Goal: Task Accomplishment & Management: Manage account settings

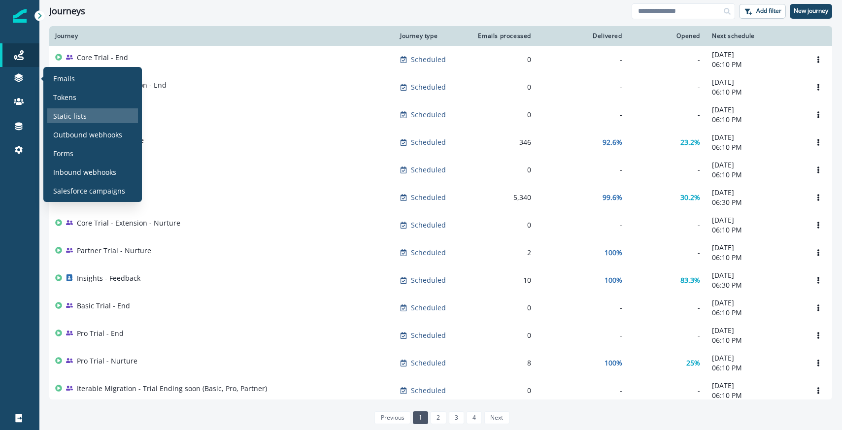
click at [79, 114] on p "Static lists" at bounding box center [69, 116] width 33 height 10
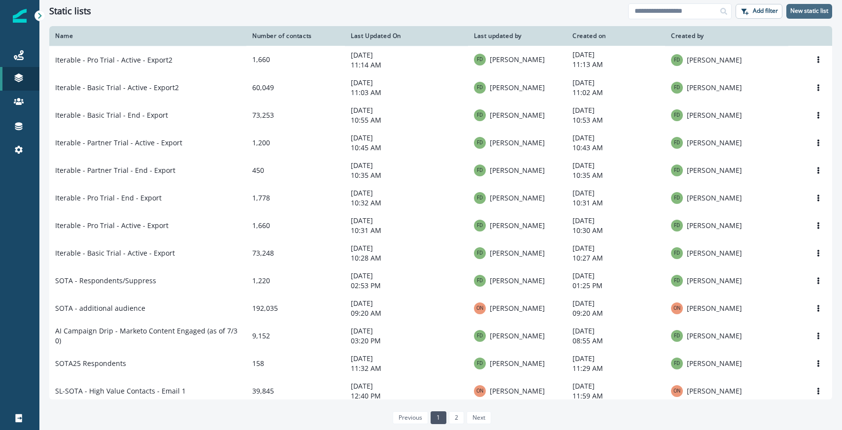
click at [808, 8] on p "New static list" at bounding box center [809, 10] width 38 height 7
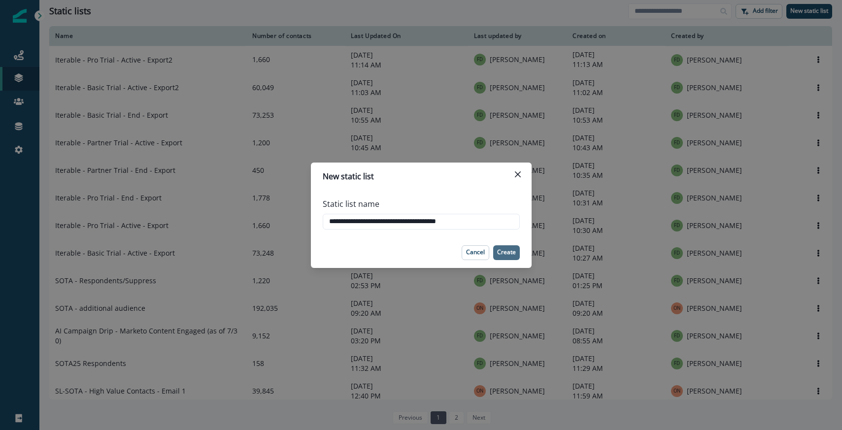
type input "**********"
click at [505, 251] on p "Create" at bounding box center [506, 252] width 19 height 7
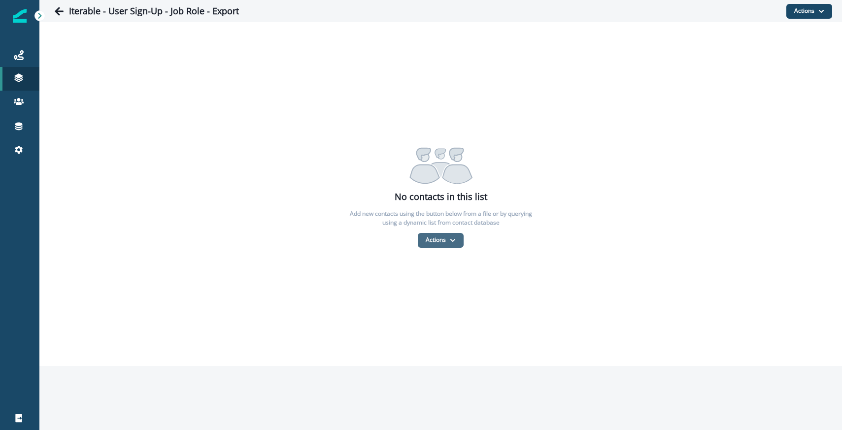
click at [431, 247] on button "Actions" at bounding box center [441, 240] width 46 height 15
click at [437, 277] on button "From a CSV file" at bounding box center [462, 282] width 88 height 16
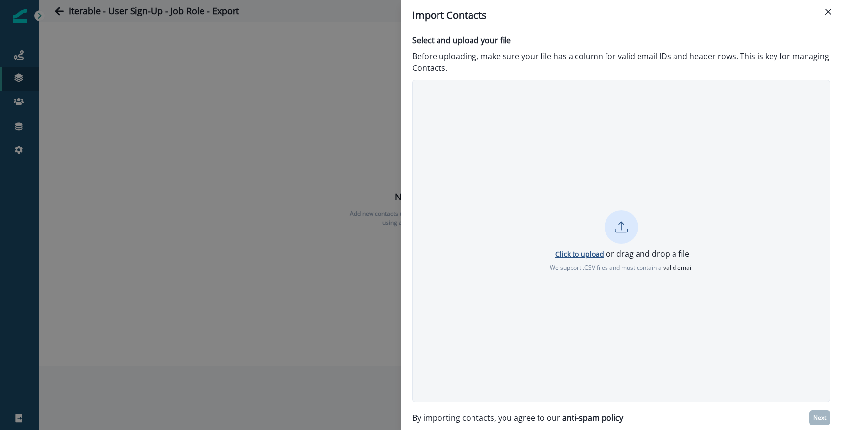
click at [577, 258] on p "Click to upload" at bounding box center [579, 253] width 49 height 9
click at [824, 414] on p "Next" at bounding box center [819, 417] width 13 height 7
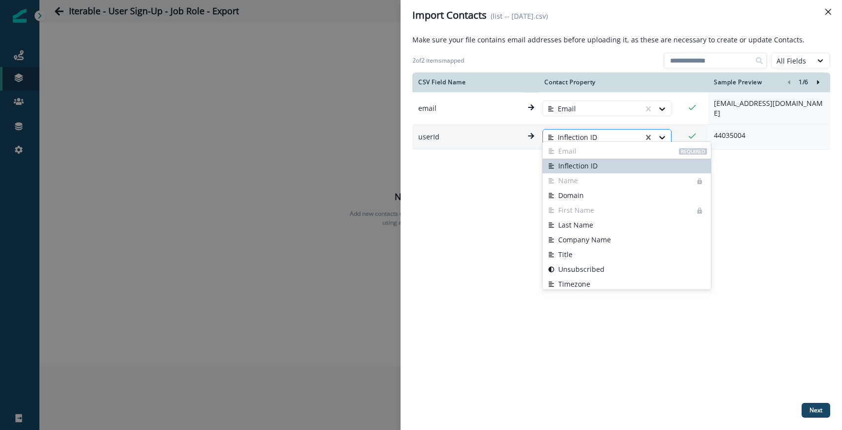
click at [599, 136] on div at bounding box center [593, 137] width 91 height 12
click at [716, 135] on div "44035004" at bounding box center [769, 137] width 122 height 25
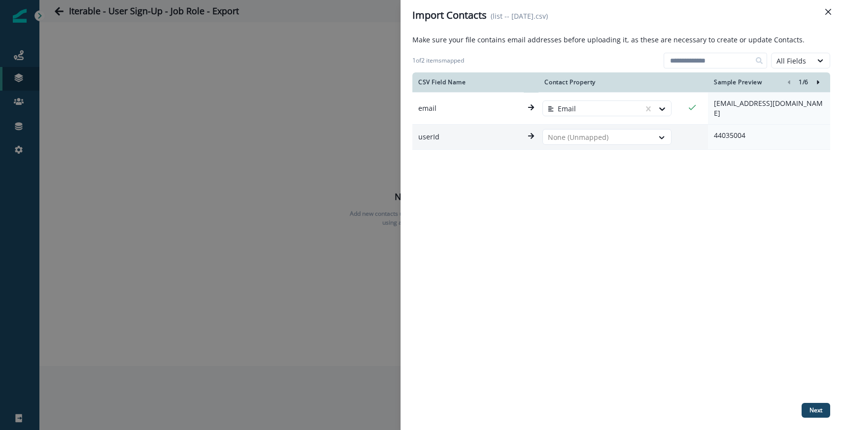
click at [700, 173] on div "CSV Field Name Contact Property Sample Preview 1 / 6 email Email mabjanr@gmail.…" at bounding box center [621, 235] width 418 height 326
click at [810, 407] on p "Next" at bounding box center [815, 410] width 13 height 7
click at [589, 48] on div "Make sure your file contains email addresses before uploading it, as these are …" at bounding box center [621, 229] width 418 height 391
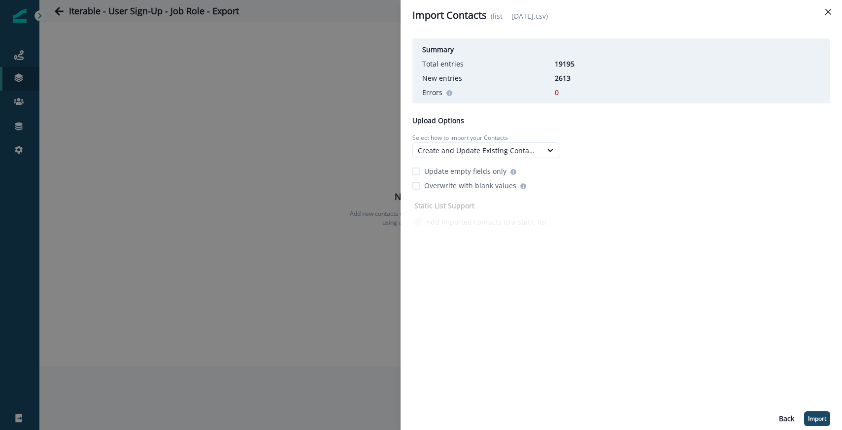
click at [563, 81] on p "2613" at bounding box center [578, 78] width 49 height 10
copy p "2613"
click at [560, 61] on p "19195" at bounding box center [578, 64] width 49 height 10
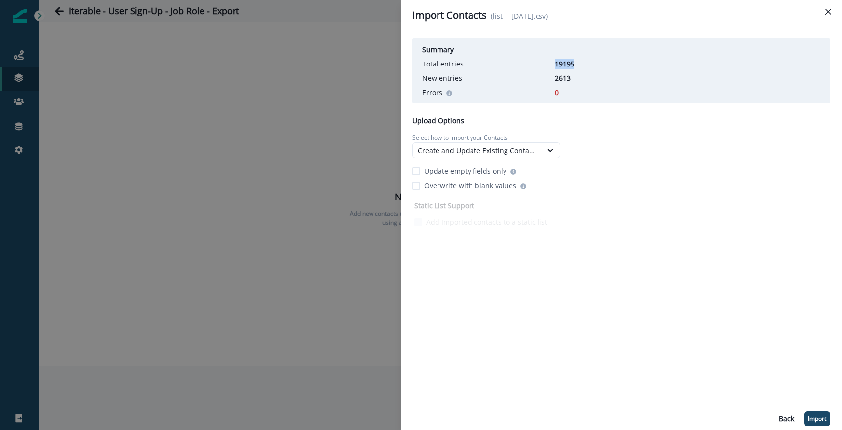
copy p "19195"
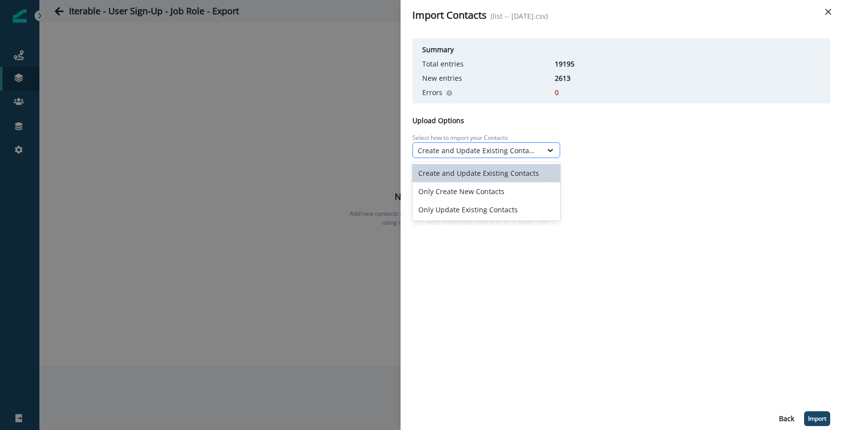
click at [455, 146] on div "Create and Update Existing Contacts" at bounding box center [477, 150] width 119 height 10
click at [523, 104] on div "Summary Total entries 19195 New entries 2613 Errors 0 Upload Options Select how…" at bounding box center [621, 131] width 418 height 195
click at [476, 150] on div "Create and Update Existing Contacts" at bounding box center [477, 150] width 119 height 10
click at [458, 213] on div "Only Update Existing Contacts" at bounding box center [486, 209] width 148 height 18
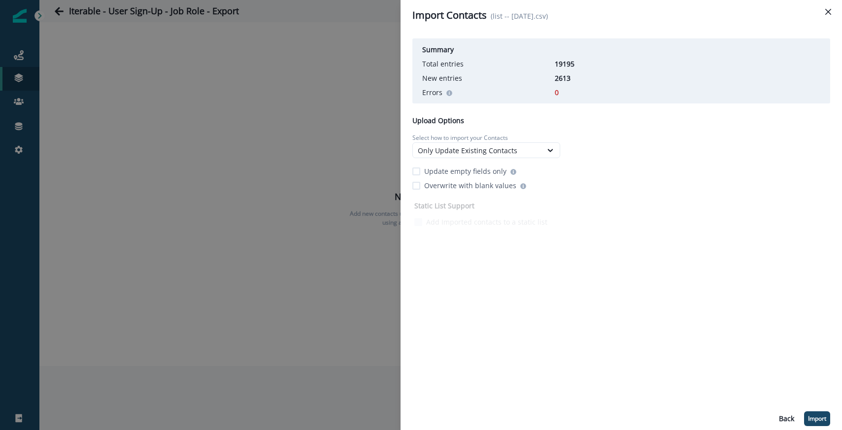
click at [563, 66] on p "19195" at bounding box center [578, 64] width 49 height 10
copy p "19195"
click at [814, 421] on p "Import" at bounding box center [817, 418] width 18 height 7
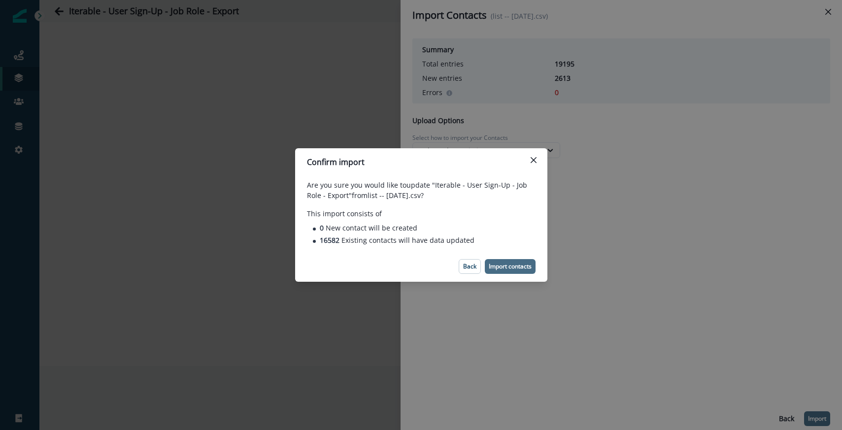
click at [502, 271] on button "Import contacts" at bounding box center [510, 266] width 51 height 15
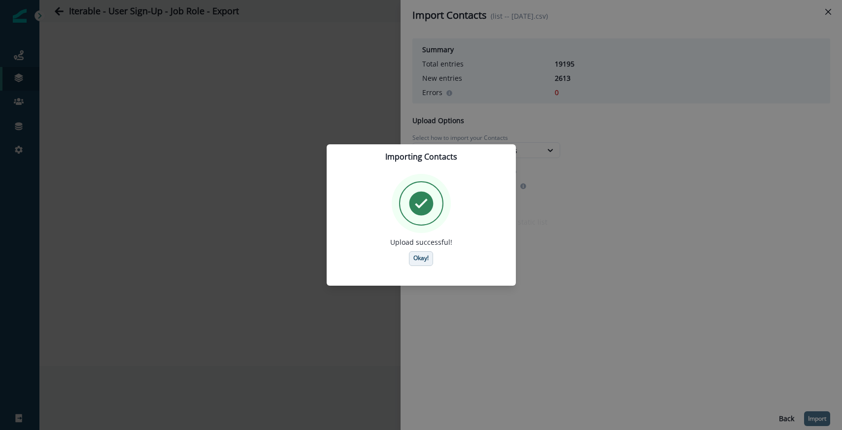
click at [422, 252] on button "Okay!" at bounding box center [421, 258] width 24 height 15
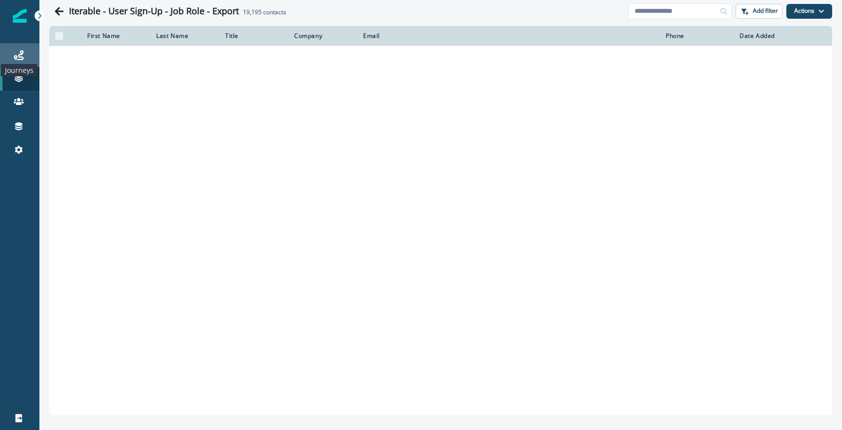
click at [14, 59] on icon at bounding box center [19, 55] width 10 height 10
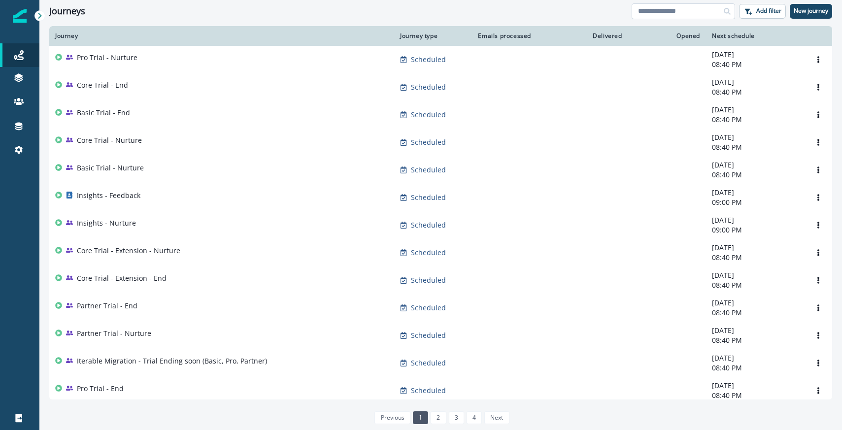
click at [657, 13] on input at bounding box center [682, 11] width 103 height 16
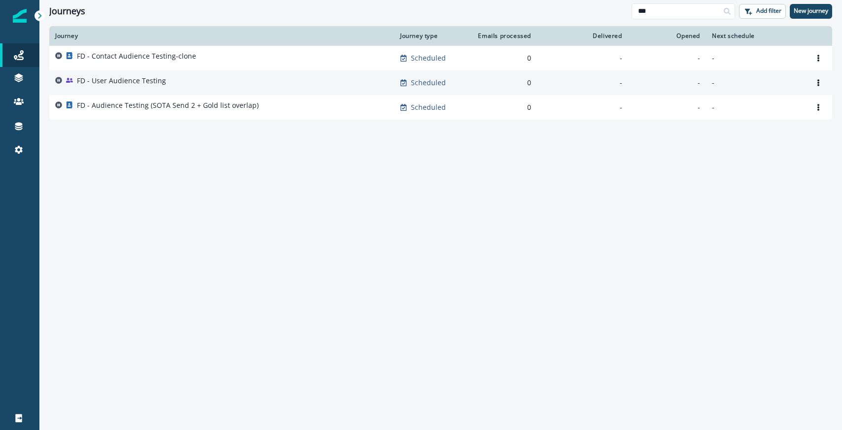
type input "**"
click at [169, 78] on div "FD - User Audience Testing" at bounding box center [221, 83] width 333 height 14
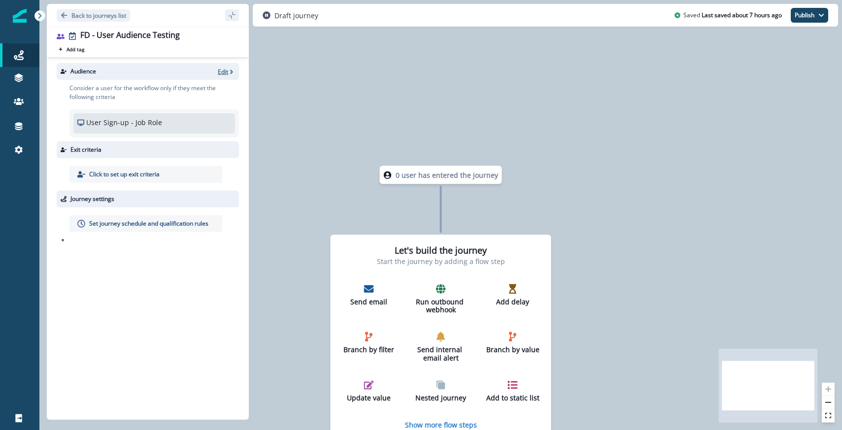
click at [223, 69] on p "Edit" at bounding box center [223, 71] width 10 height 8
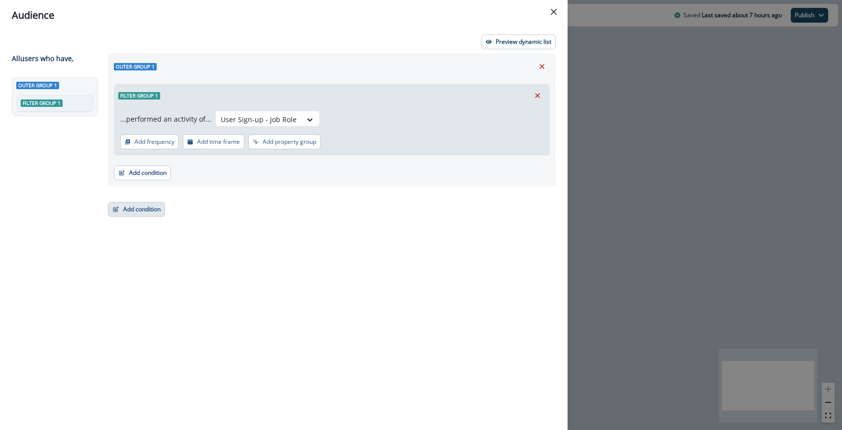
click at [136, 212] on button "Add condition" at bounding box center [136, 209] width 57 height 15
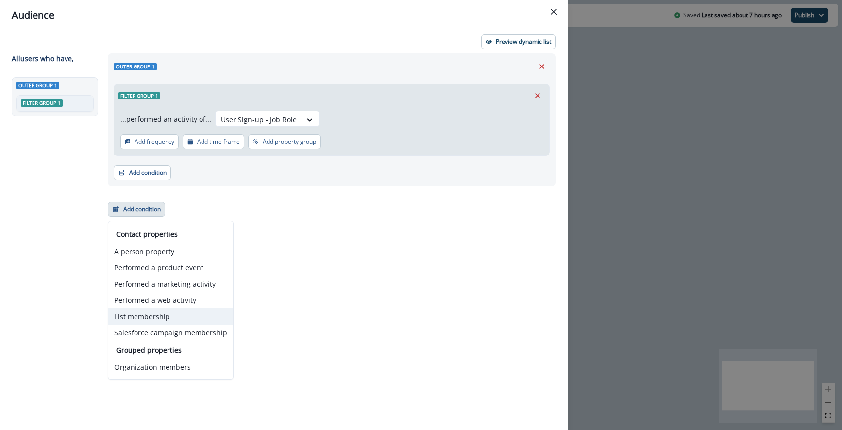
click at [144, 319] on button "List membership" at bounding box center [170, 316] width 125 height 16
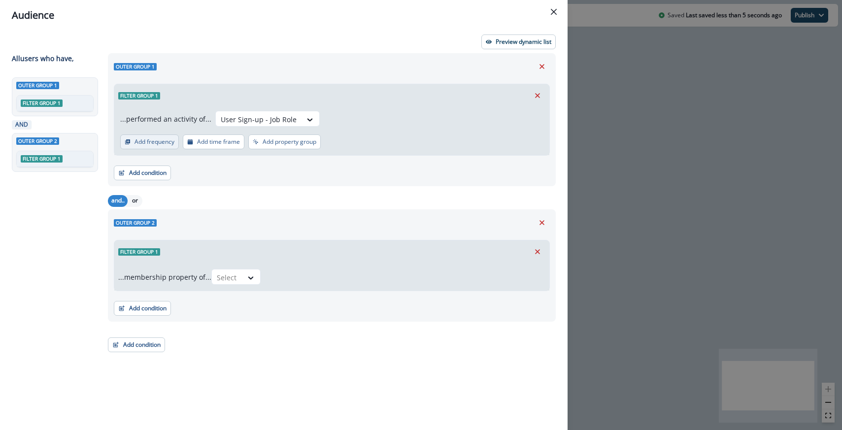
click at [168, 142] on p "Add frequency" at bounding box center [154, 141] width 40 height 7
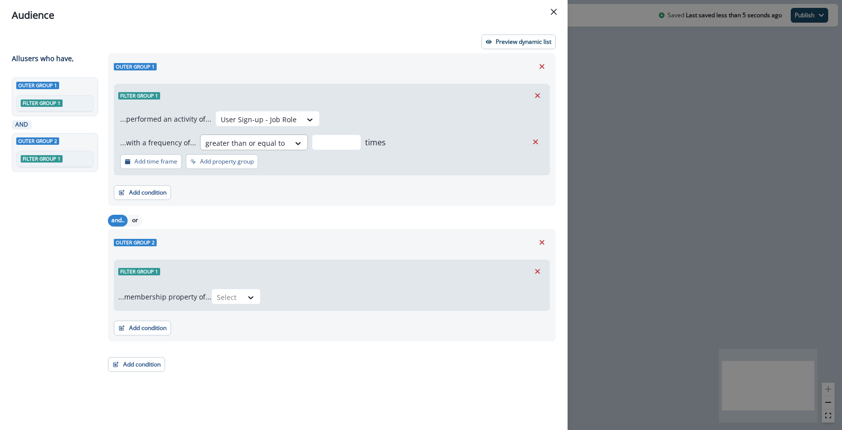
click at [236, 142] on div at bounding box center [244, 143] width 79 height 12
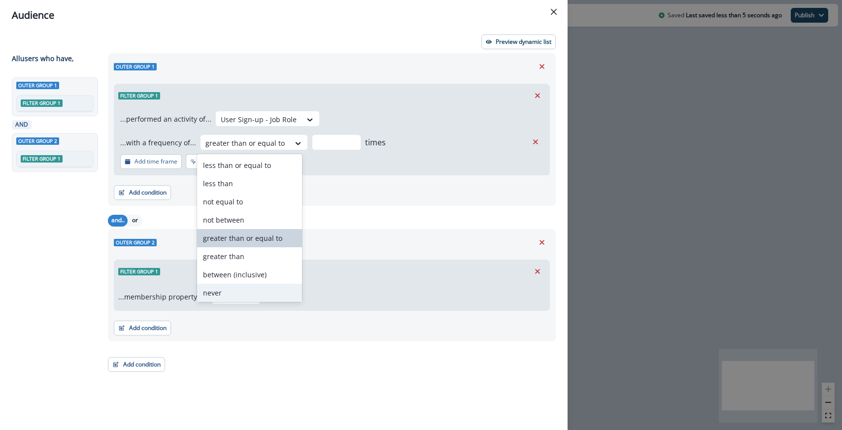
click at [224, 289] on div "never" at bounding box center [249, 293] width 105 height 18
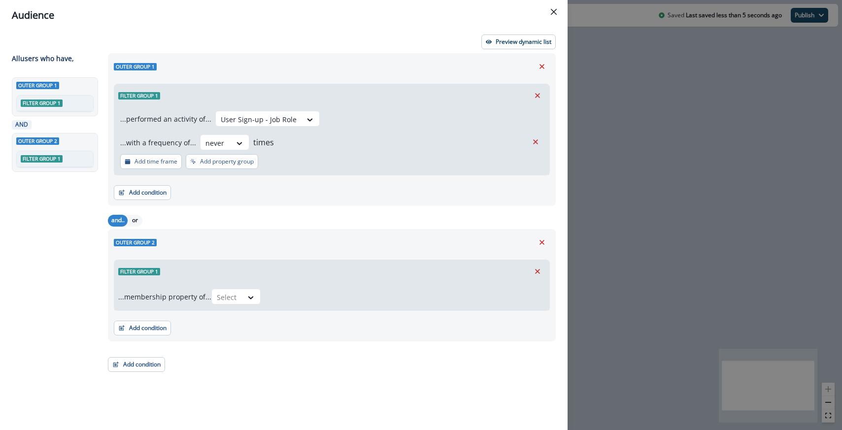
click at [283, 217] on div "and.. or" at bounding box center [332, 220] width 448 height 17
click at [223, 296] on div at bounding box center [227, 297] width 21 height 12
click at [230, 314] on div "in" at bounding box center [238, 319] width 49 height 18
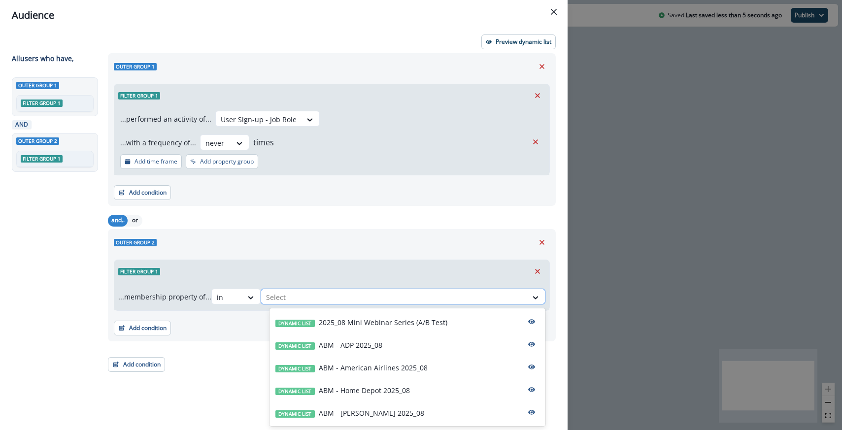
click at [316, 294] on div at bounding box center [394, 297] width 256 height 12
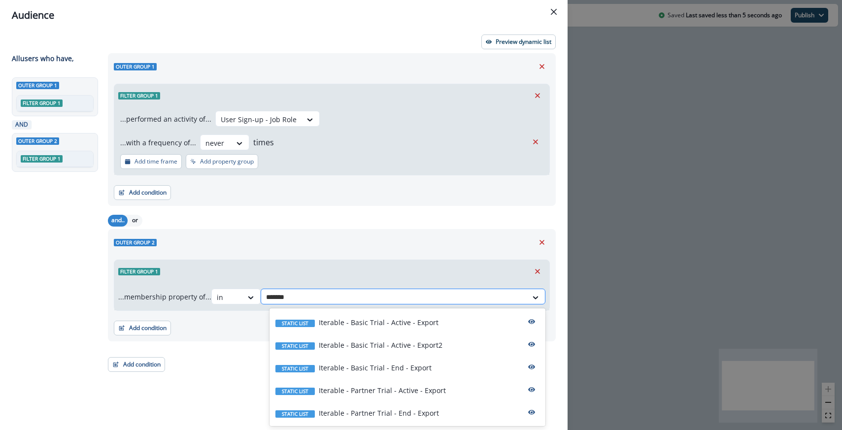
type input "********"
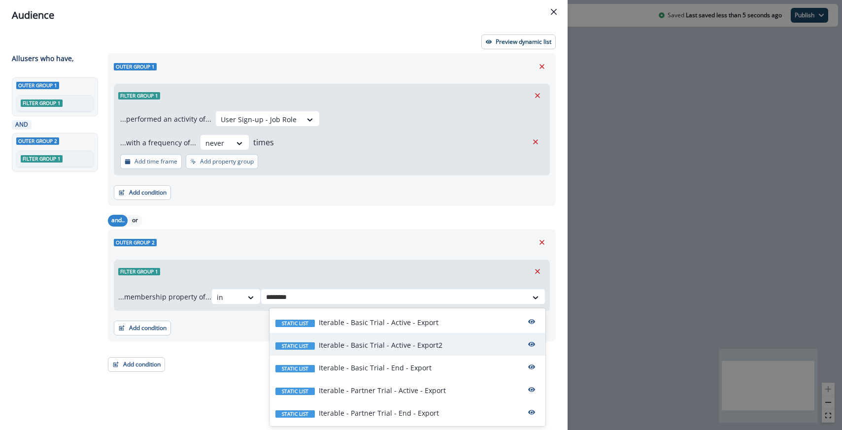
scroll to position [113, 0]
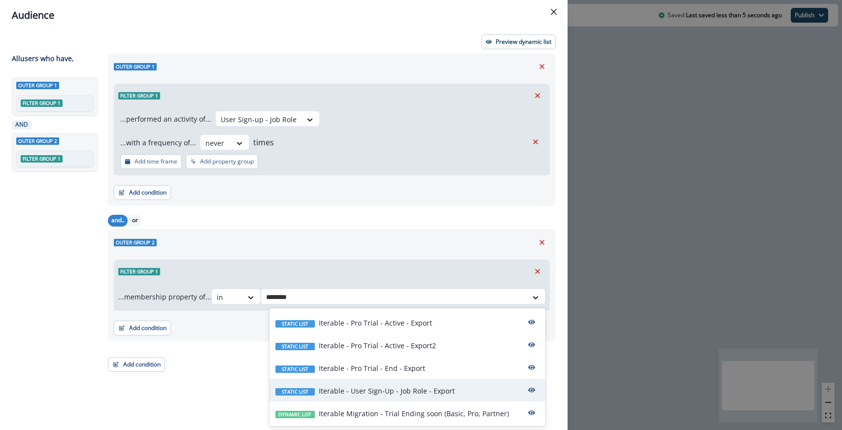
click at [365, 393] on p "Iterable - User Sign-Up - Job Role - Export" at bounding box center [387, 391] width 136 height 10
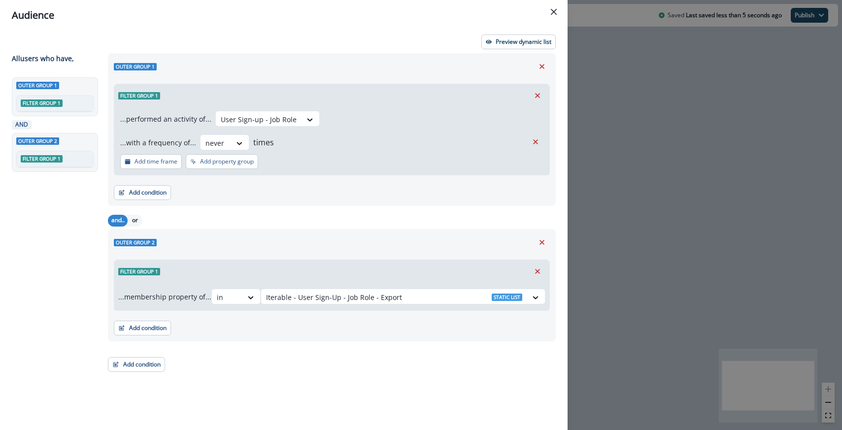
click at [393, 259] on div "Filter group 1 ...membership property of... in option Iterable - User Sign-Up -…" at bounding box center [332, 283] width 436 height 55
click at [504, 36] on button "Preview dynamic list" at bounding box center [518, 41] width 74 height 15
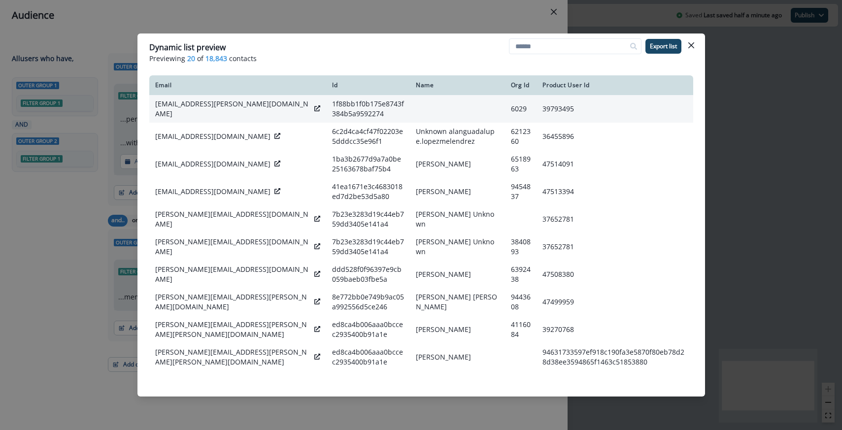
click at [314, 108] on icon at bounding box center [317, 108] width 6 height 6
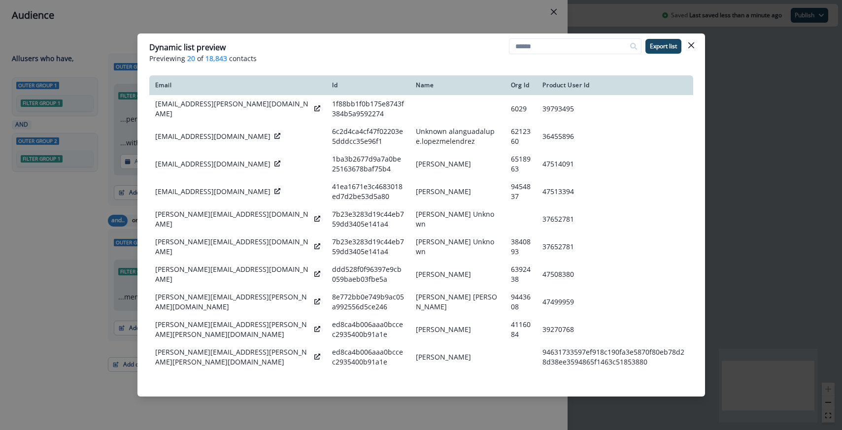
click at [125, 38] on div "Dynamic list preview Previewing 20 of 18,843 contacts Export list Email Id Name…" at bounding box center [421, 215] width 842 height 430
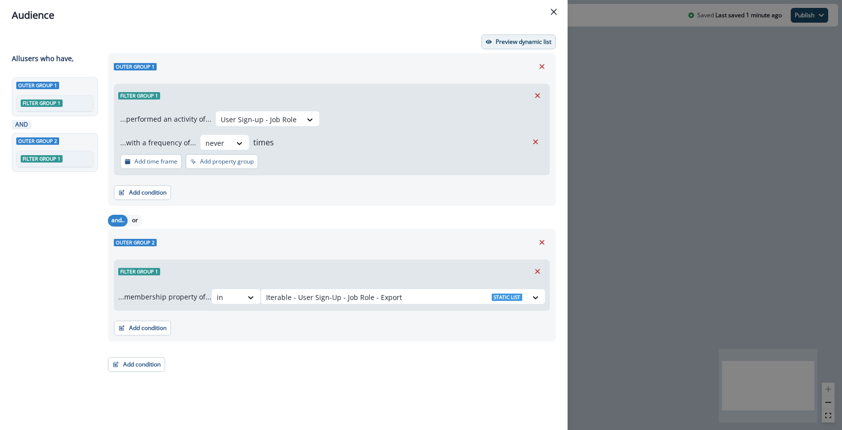
click at [511, 40] on p "Preview dynamic list" at bounding box center [523, 41] width 56 height 7
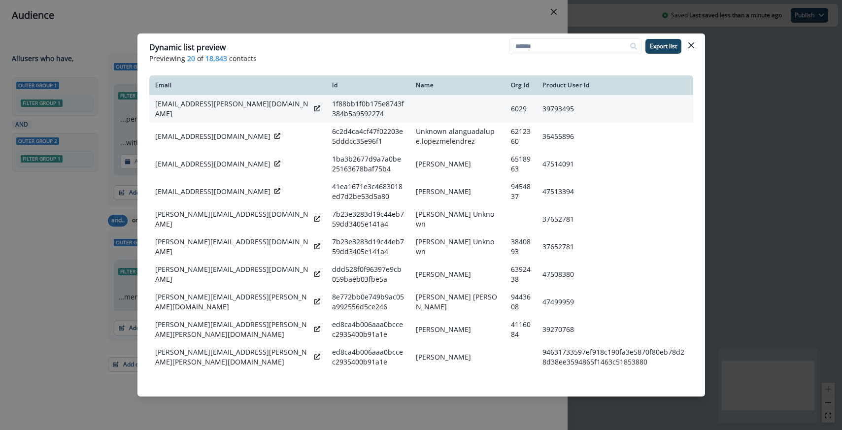
click at [314, 110] on icon at bounding box center [317, 108] width 6 height 6
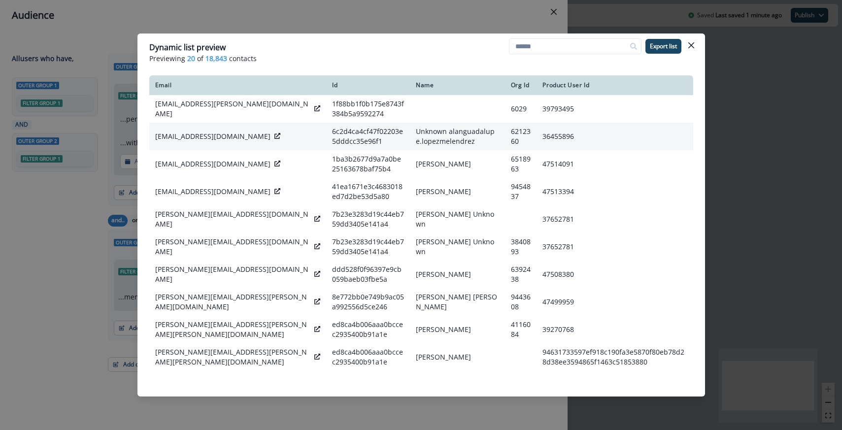
click at [274, 137] on icon at bounding box center [277, 136] width 6 height 6
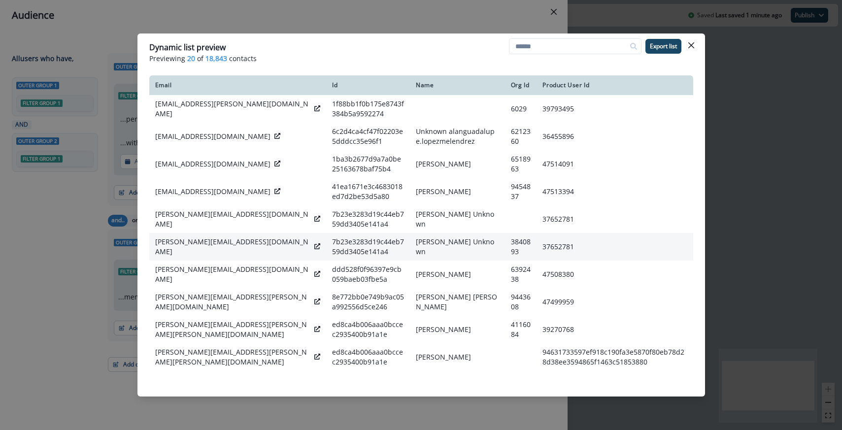
click at [314, 248] on icon at bounding box center [317, 246] width 6 height 6
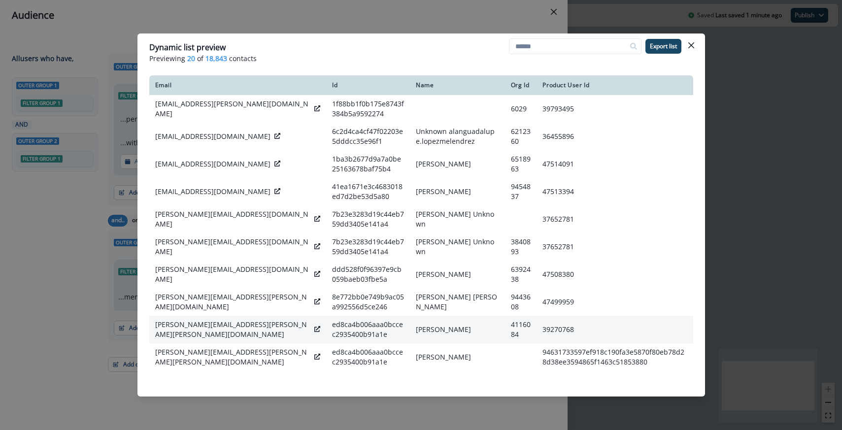
click at [314, 332] on icon at bounding box center [317, 329] width 6 height 6
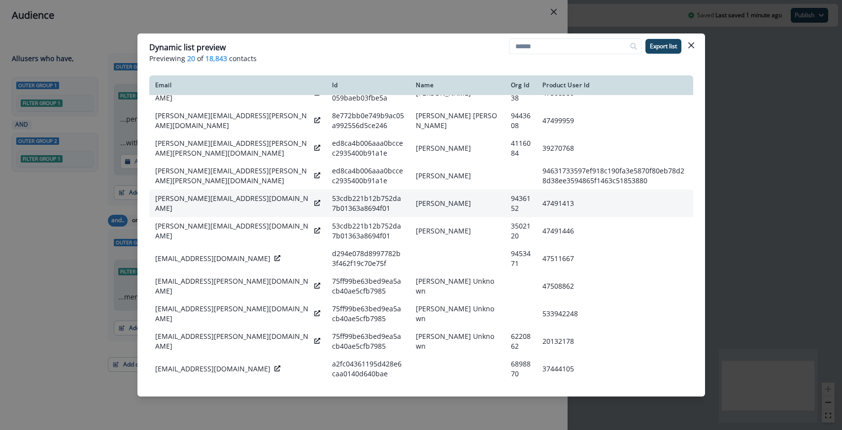
scroll to position [277, 0]
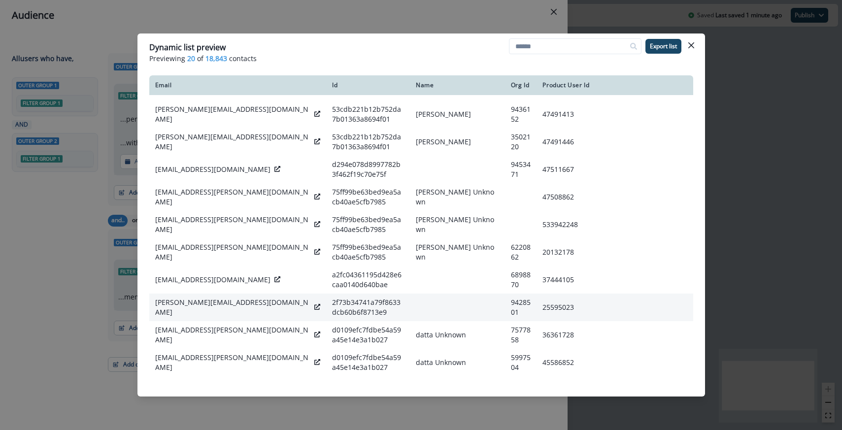
click at [244, 303] on td "luca.damelio@outlook.com" at bounding box center [237, 307] width 177 height 28
click at [244, 305] on div "luca.damelio@outlook.com" at bounding box center [237, 307] width 165 height 20
click at [314, 309] on icon at bounding box center [317, 307] width 6 height 6
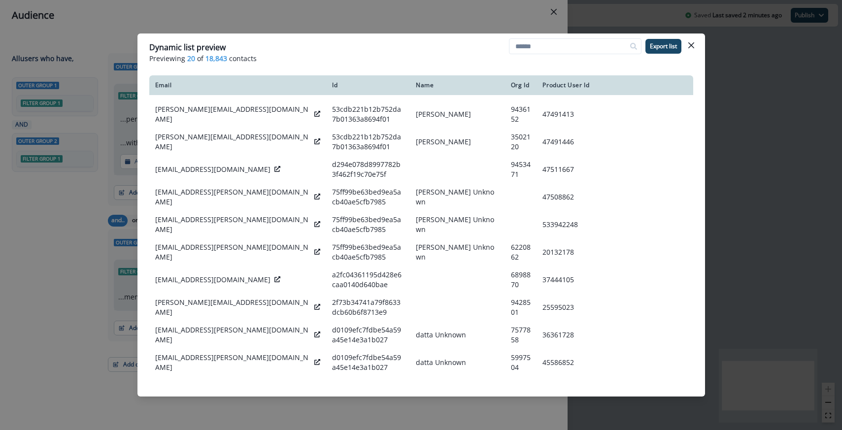
click at [98, 51] on div "Dynamic list preview Previewing 20 of 18,843 contacts Export list Email Id Name…" at bounding box center [421, 215] width 842 height 430
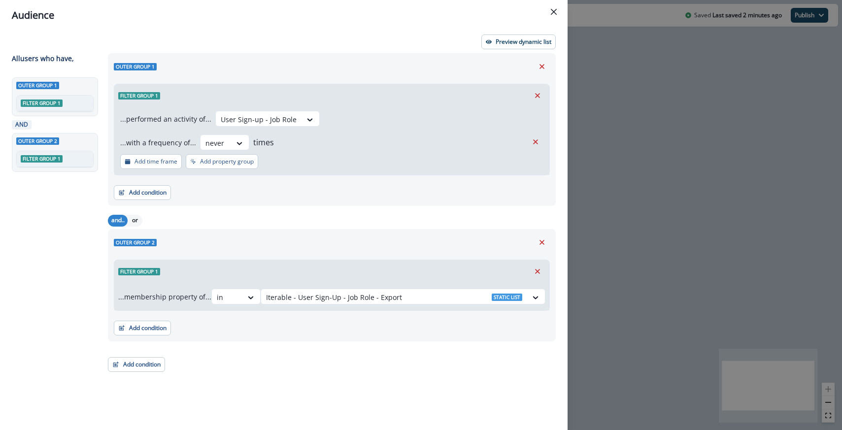
click at [591, 62] on div "Audience Preview dynamic list All user s who have, Outer group 1 Filter group 1…" at bounding box center [421, 215] width 842 height 430
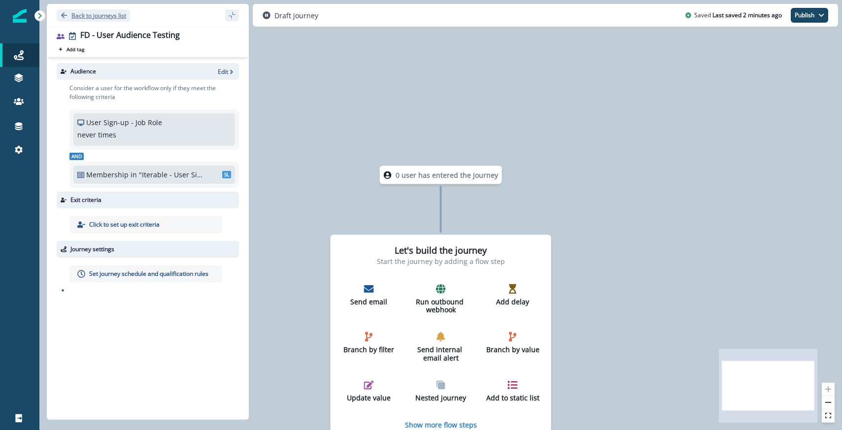
click at [104, 11] on button "Back to journeys list" at bounding box center [93, 15] width 73 height 12
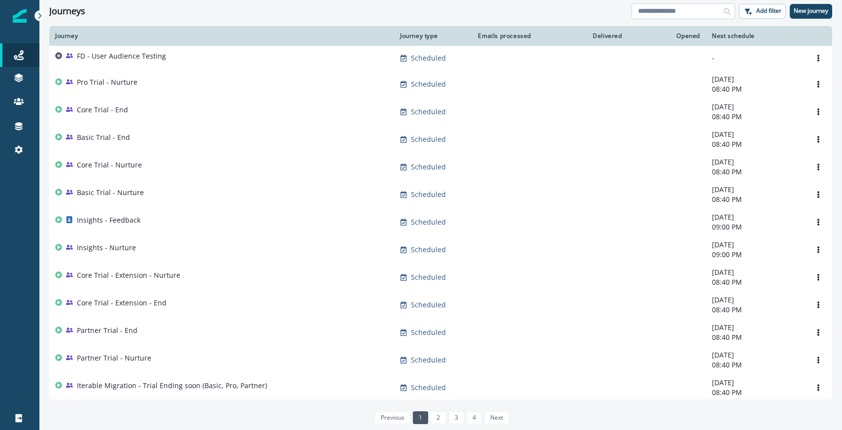
click at [639, 15] on input at bounding box center [682, 11] width 103 height 16
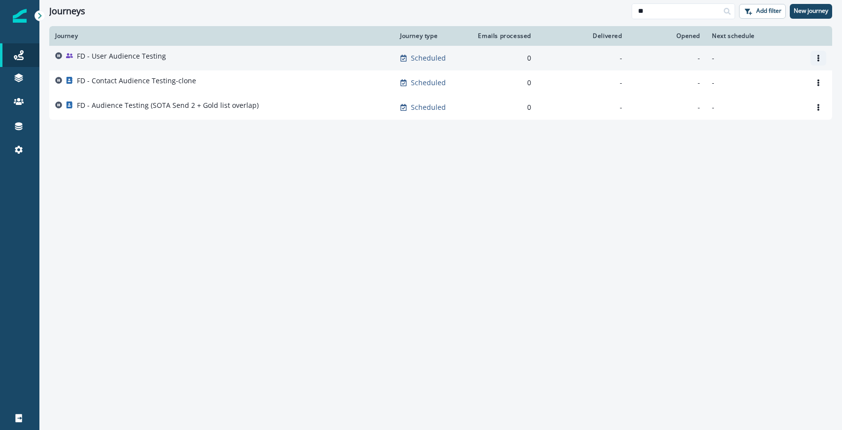
type input "**"
click at [816, 60] on icon "Options" at bounding box center [817, 58] width 7 height 7
click at [748, 81] on button "Clone" at bounding box center [770, 82] width 109 height 16
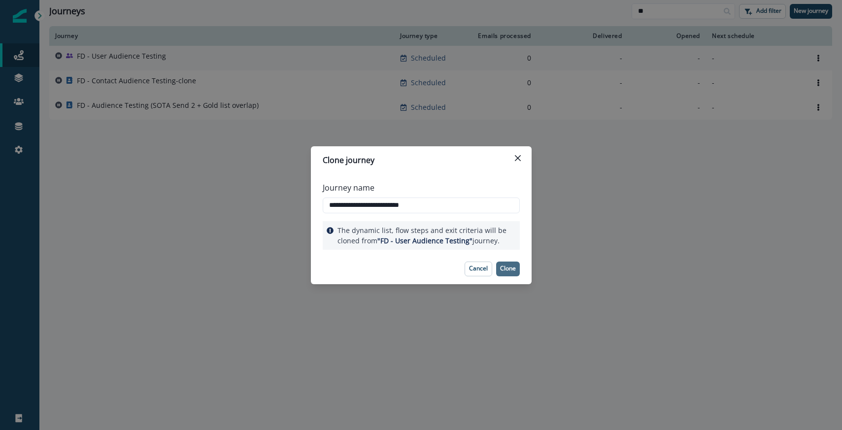
type input "**********"
click at [511, 269] on p "Clone" at bounding box center [508, 268] width 16 height 7
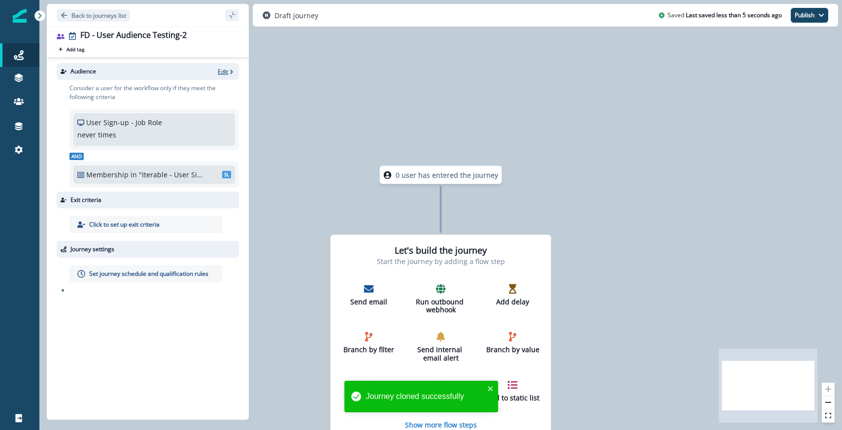
click at [225, 73] on p "Edit" at bounding box center [223, 71] width 10 height 8
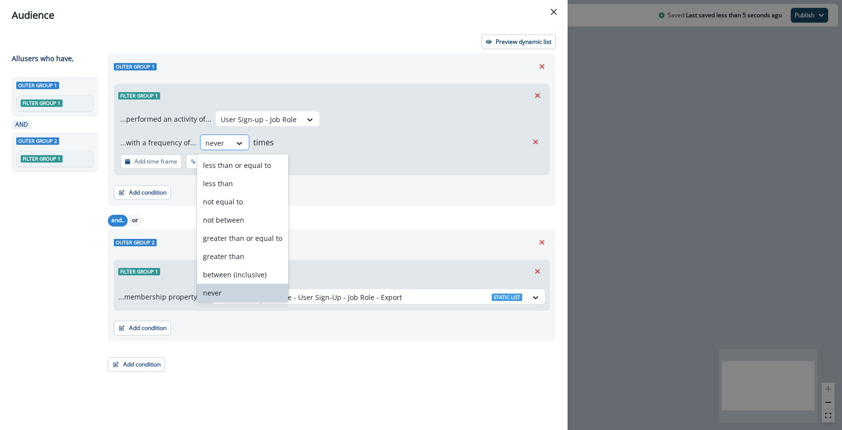
click at [227, 141] on div "never" at bounding box center [215, 143] width 31 height 16
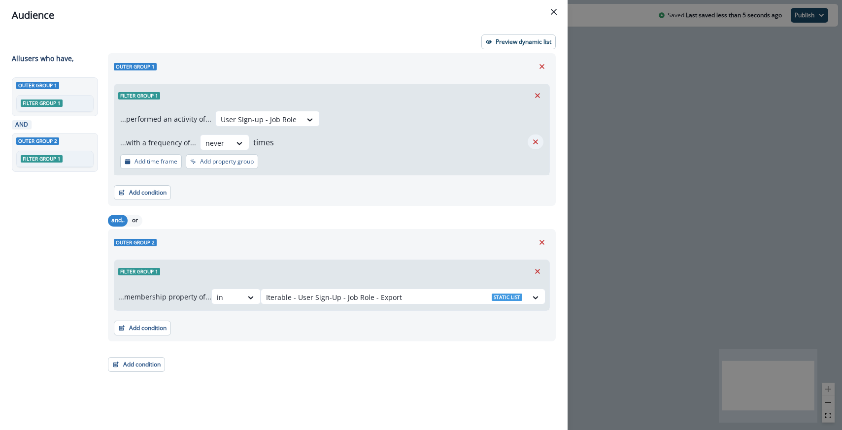
click at [537, 140] on icon "Remove" at bounding box center [535, 141] width 5 height 5
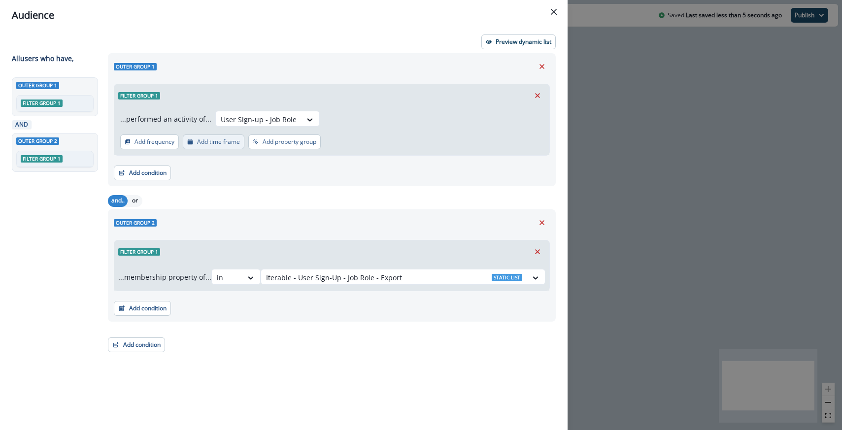
click at [226, 139] on p "Add time frame" at bounding box center [218, 141] width 43 height 7
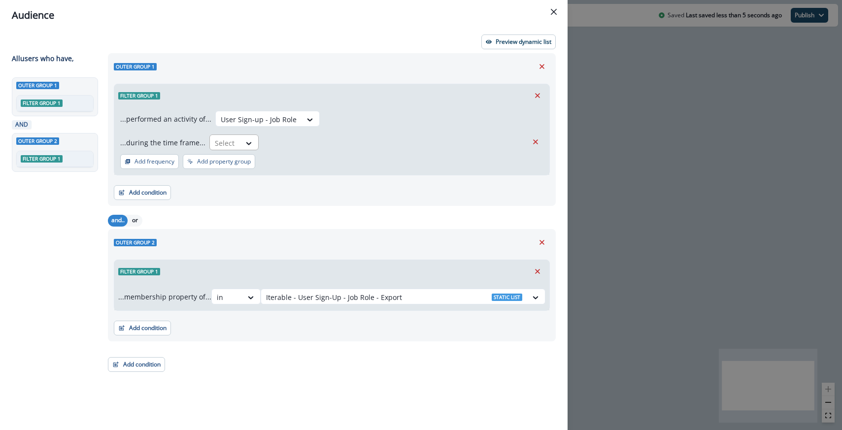
click at [227, 145] on div at bounding box center [225, 143] width 21 height 12
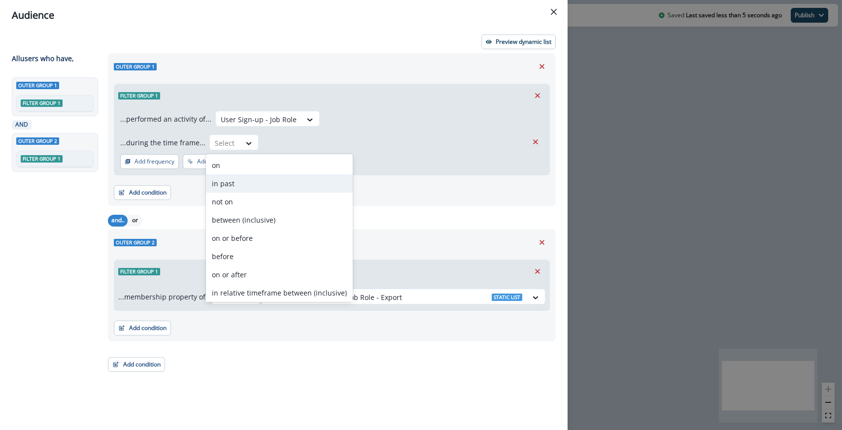
click at [232, 181] on div "in past" at bounding box center [279, 183] width 147 height 18
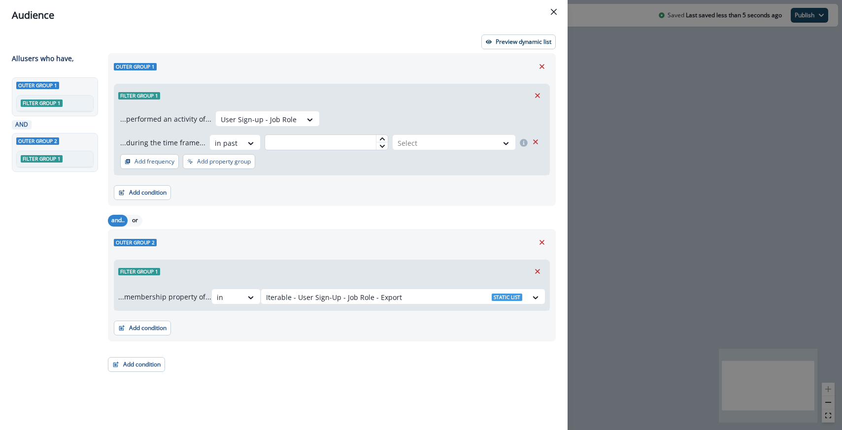
click at [277, 149] on input "text" at bounding box center [326, 142] width 124 height 16
type input "*"
click at [438, 151] on div "Select" at bounding box center [444, 143] width 105 height 16
click at [423, 172] on div "day(s)" at bounding box center [453, 165] width 126 height 18
click at [494, 59] on div "Outer group 1" at bounding box center [332, 66] width 436 height 15
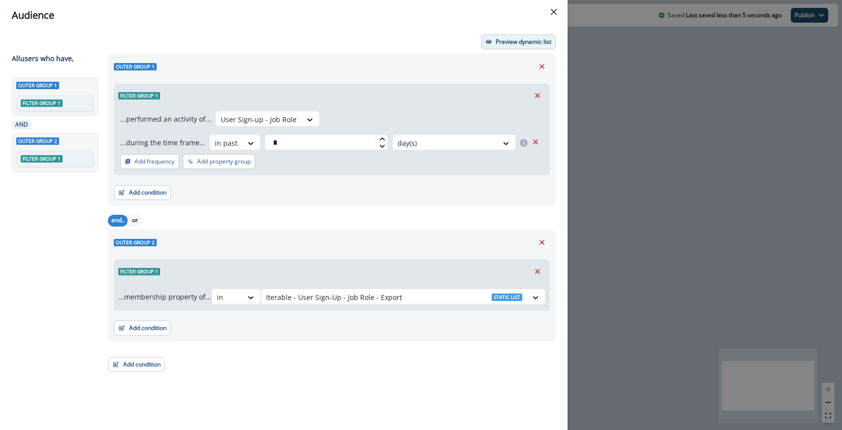
click at [498, 42] on p "Preview dynamic list" at bounding box center [523, 41] width 56 height 7
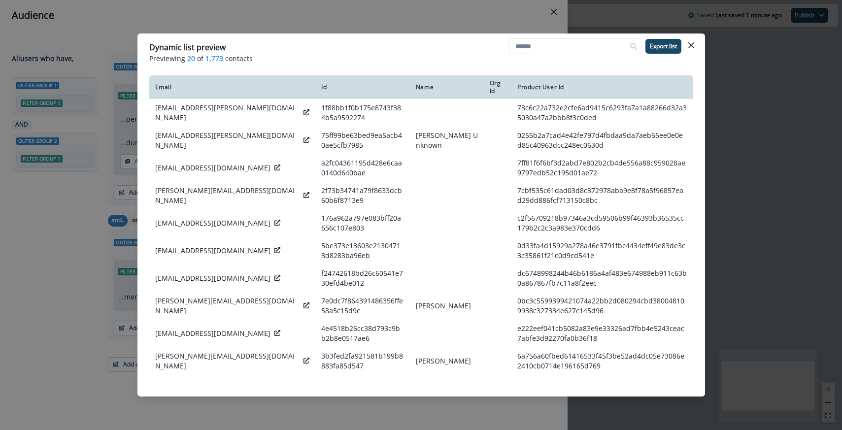
paste input "**********"
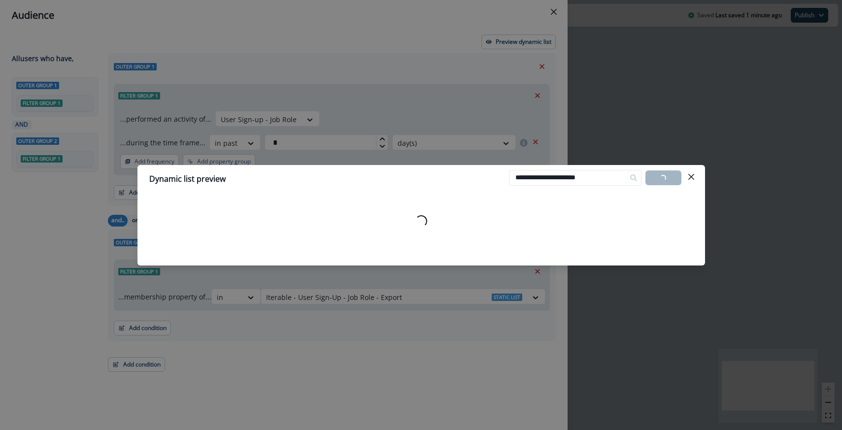
type input "**********"
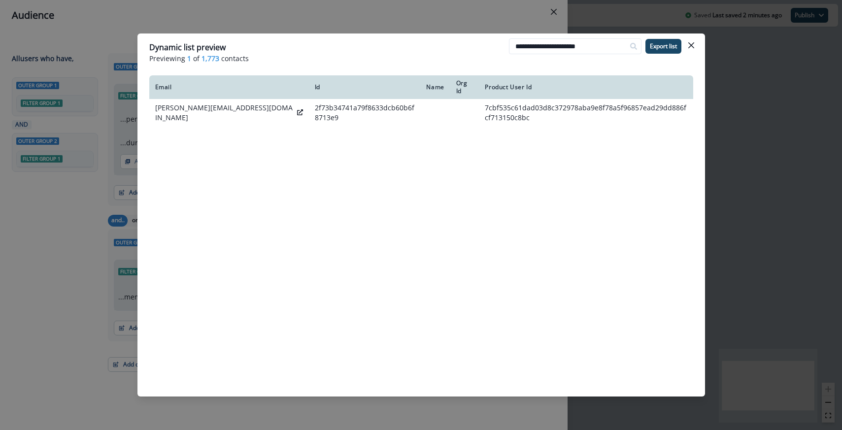
click at [271, 16] on div "**********" at bounding box center [421, 215] width 842 height 430
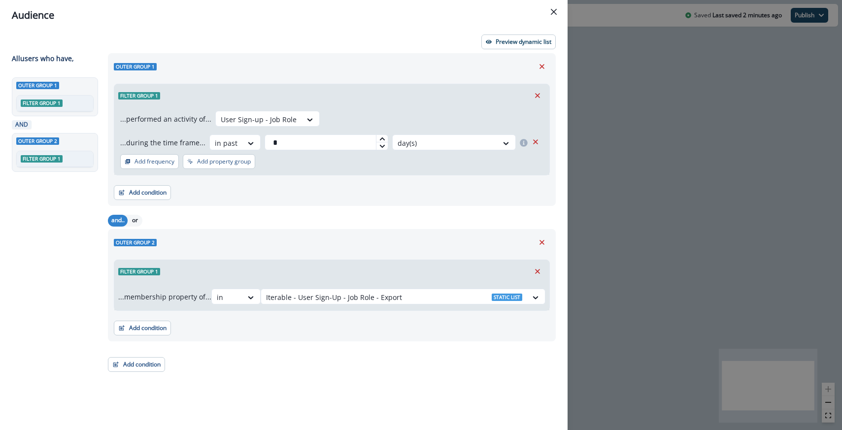
click at [580, 126] on div "Audience Preview dynamic list All user s who have, Outer group 1 Filter group 1…" at bounding box center [421, 215] width 842 height 430
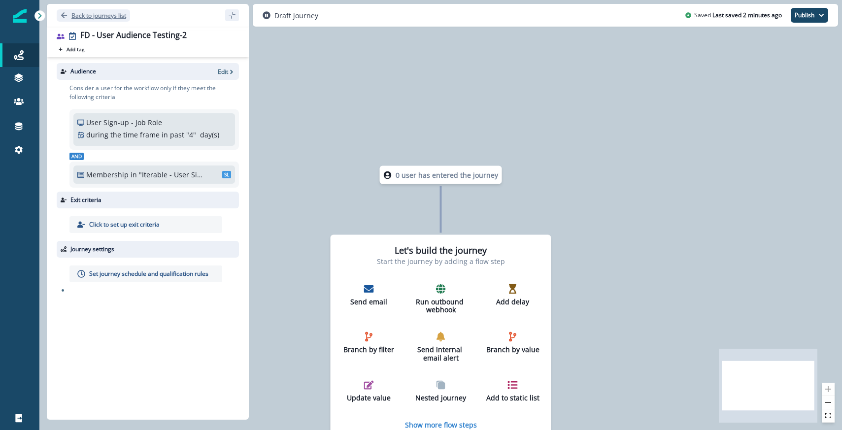
click at [125, 18] on p "Back to journeys list" at bounding box center [98, 15] width 55 height 8
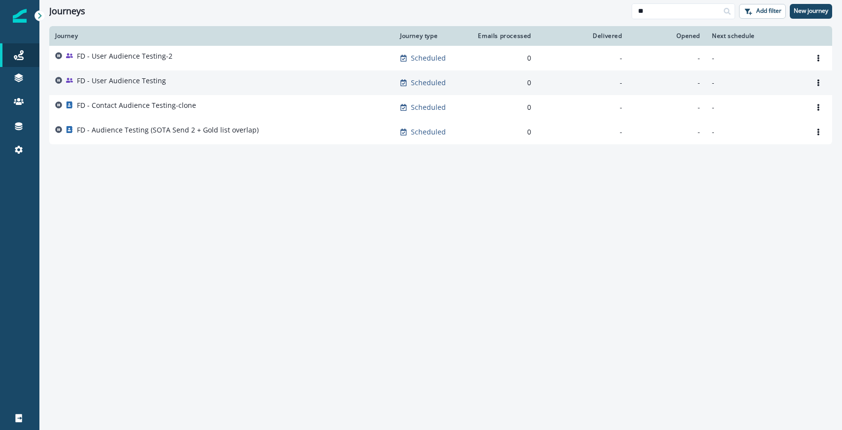
click at [181, 79] on div "FD - User Audience Testing" at bounding box center [221, 83] width 333 height 14
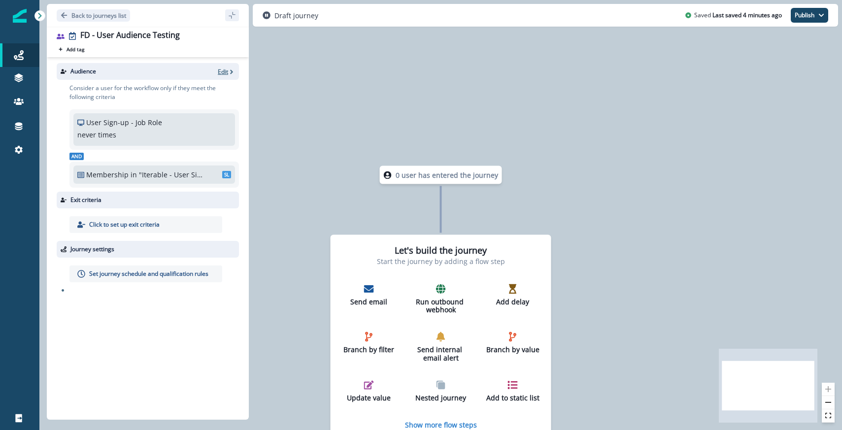
click at [224, 69] on p "Edit" at bounding box center [223, 71] width 10 height 8
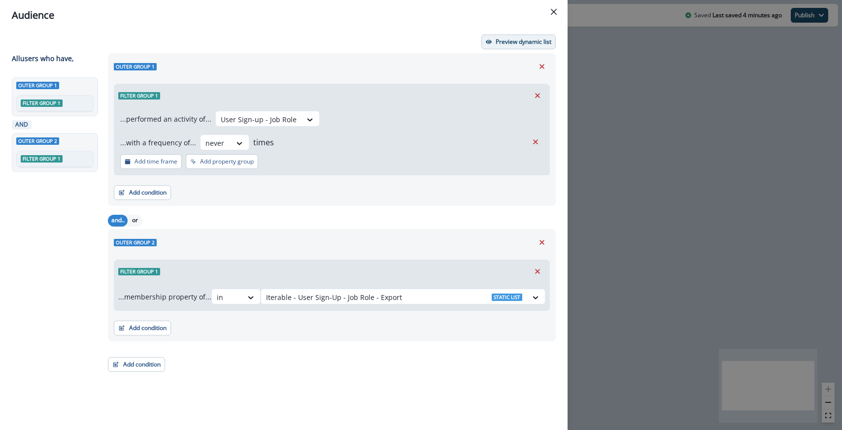
click at [516, 44] on p "Preview dynamic list" at bounding box center [523, 41] width 56 height 7
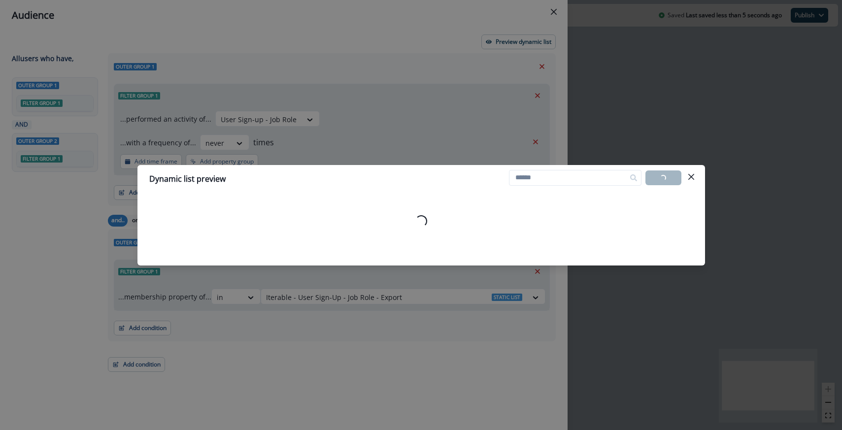
click at [405, 133] on div "Dynamic list preview Loading... Export list Loading..." at bounding box center [421, 215] width 842 height 430
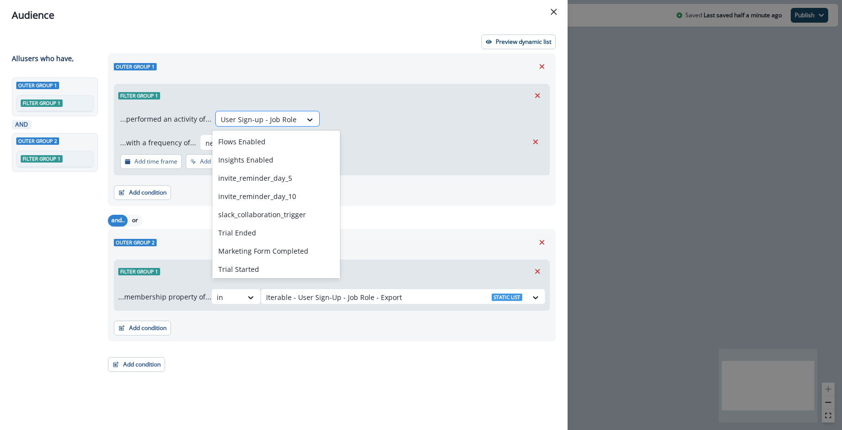
click at [252, 123] on div at bounding box center [259, 119] width 76 height 12
click at [372, 151] on div "...performed an activity of... User Sign-up - Job Role selected, 21 of 27. 27 r…" at bounding box center [331, 141] width 435 height 68
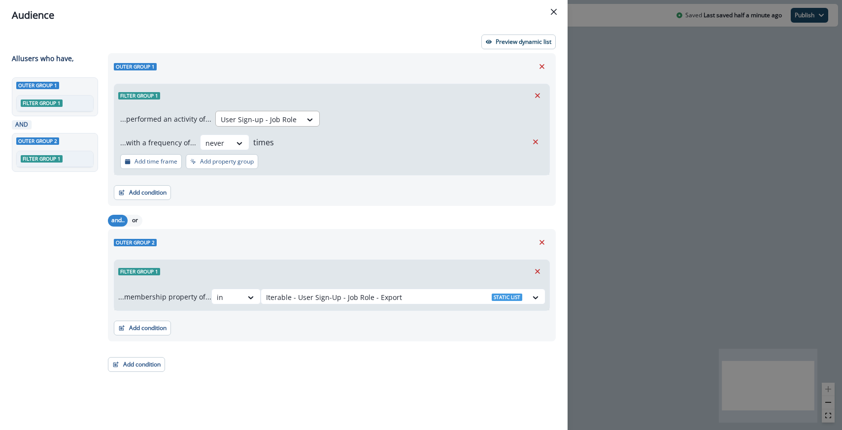
click at [267, 112] on div "User Sign-up - Job Role" at bounding box center [259, 119] width 86 height 16
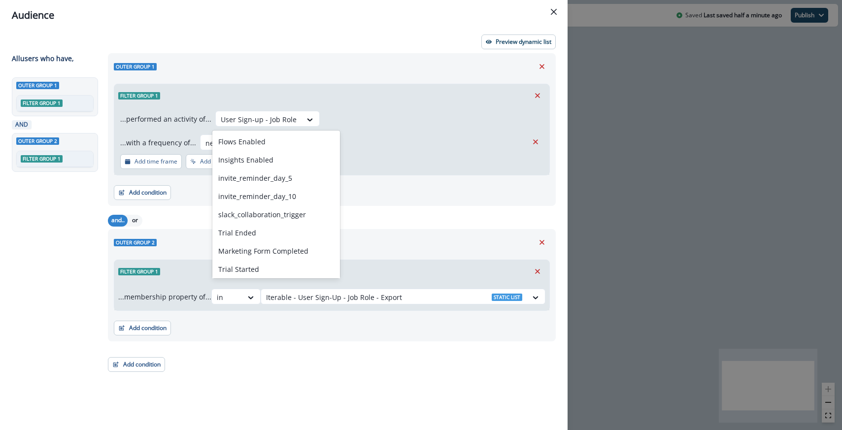
click at [377, 107] on div "...performed an activity of... User Sign-up - Job Role selected, 21 of 27. 27 r…" at bounding box center [331, 141] width 435 height 68
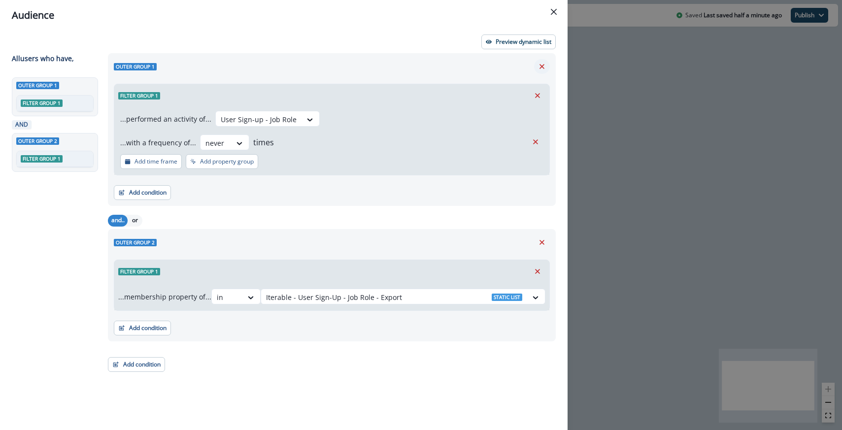
click at [540, 70] on icon "Remove" at bounding box center [541, 66] width 9 height 9
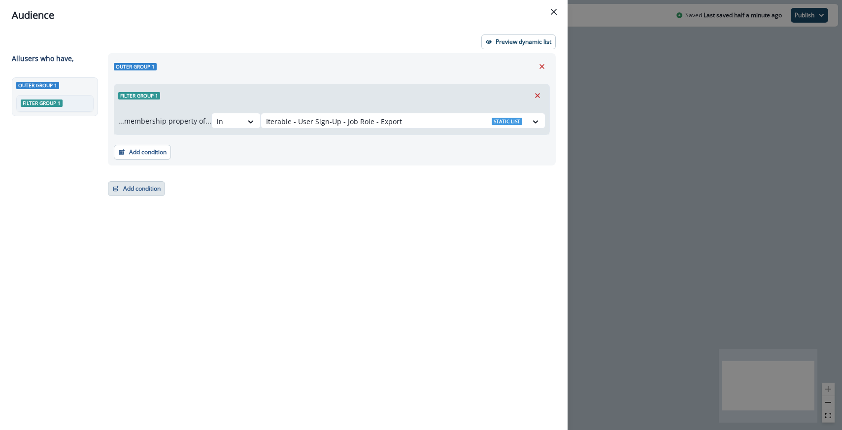
click at [149, 194] on button "Add condition" at bounding box center [136, 188] width 57 height 15
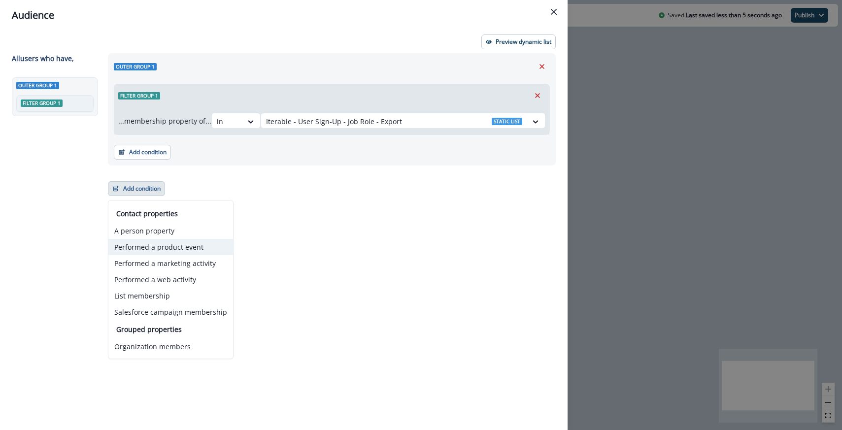
click at [154, 253] on button "Performed a product event" at bounding box center [170, 247] width 125 height 16
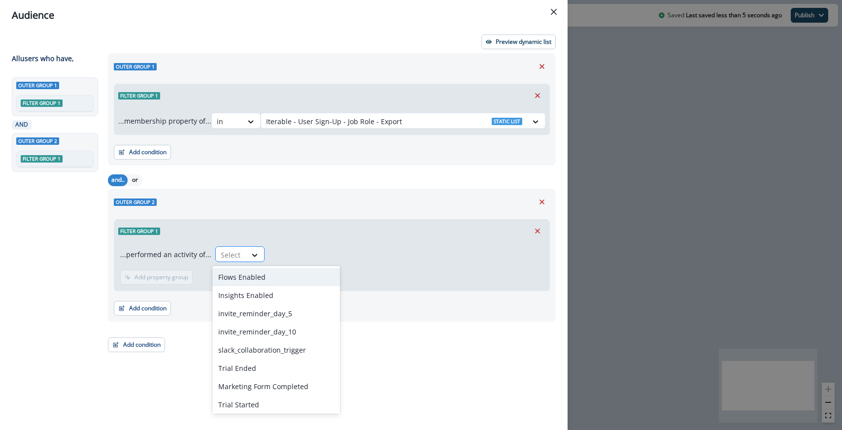
click at [237, 251] on div at bounding box center [231, 255] width 21 height 12
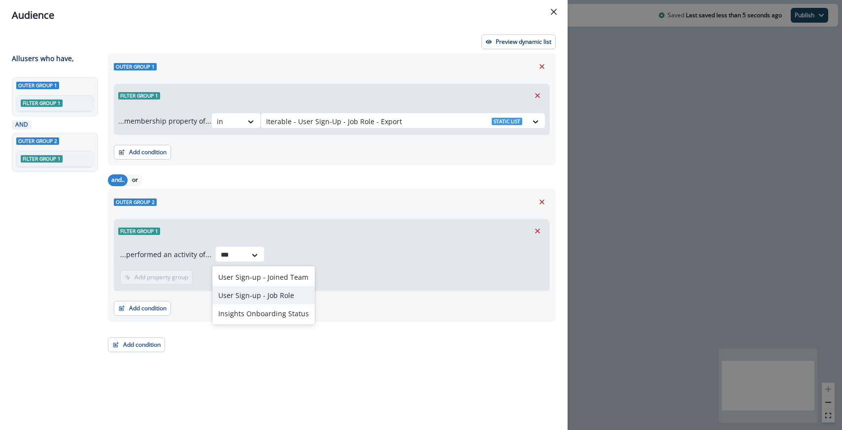
type input "****"
click at [256, 302] on div "User Sign-up - Job Role" at bounding box center [263, 295] width 102 height 18
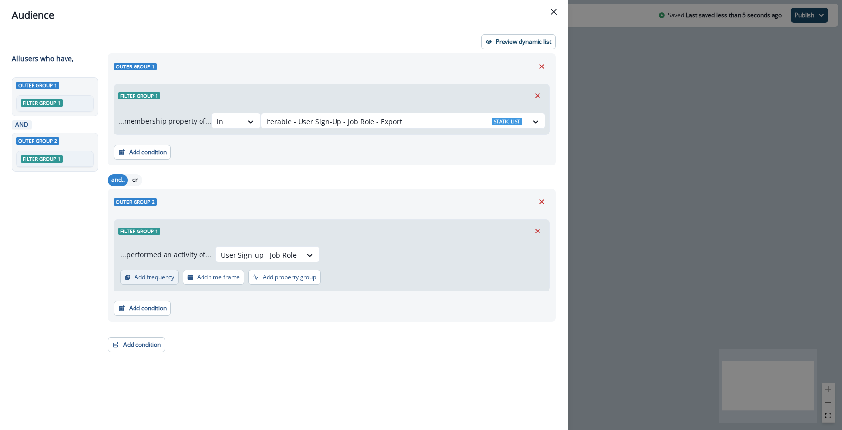
click at [145, 272] on button "Add frequency" at bounding box center [149, 277] width 59 height 15
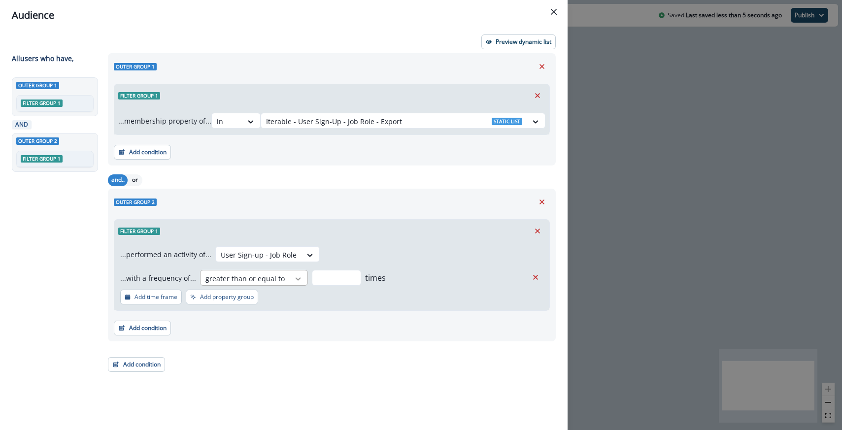
click at [293, 276] on icon at bounding box center [297, 279] width 9 height 10
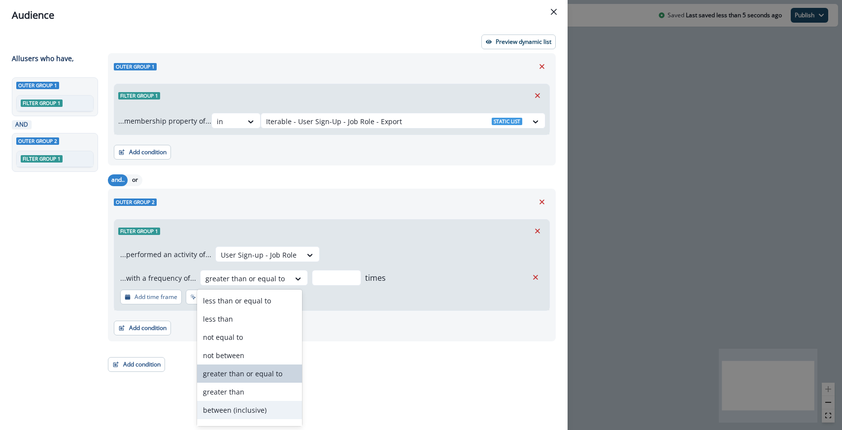
scroll to position [32, 0]
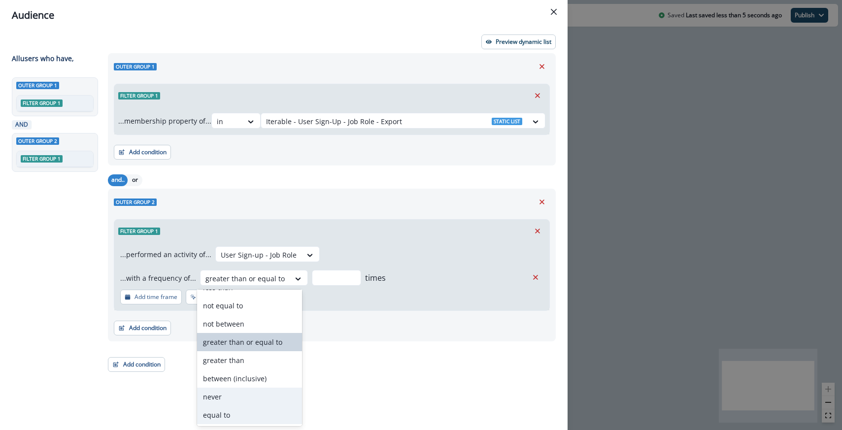
click at [236, 395] on div "never" at bounding box center [249, 397] width 105 height 18
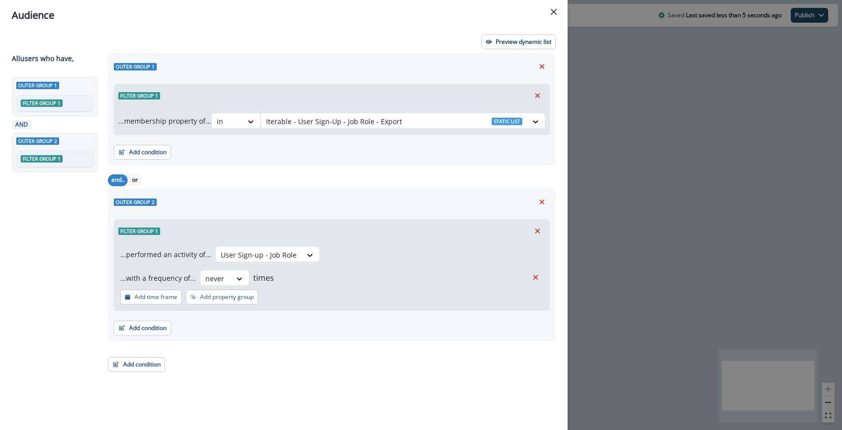
click at [374, 211] on div "Outer group 2 Filter group 1 ...performed an activity of... User Sign-up - Job …" at bounding box center [332, 265] width 448 height 153
click at [507, 33] on div "Preview dynamic list All user s who have, Outer group 1 Filter group 1 AND Oute…" at bounding box center [283, 230] width 567 height 399
click at [505, 40] on p "Preview dynamic list" at bounding box center [523, 41] width 56 height 7
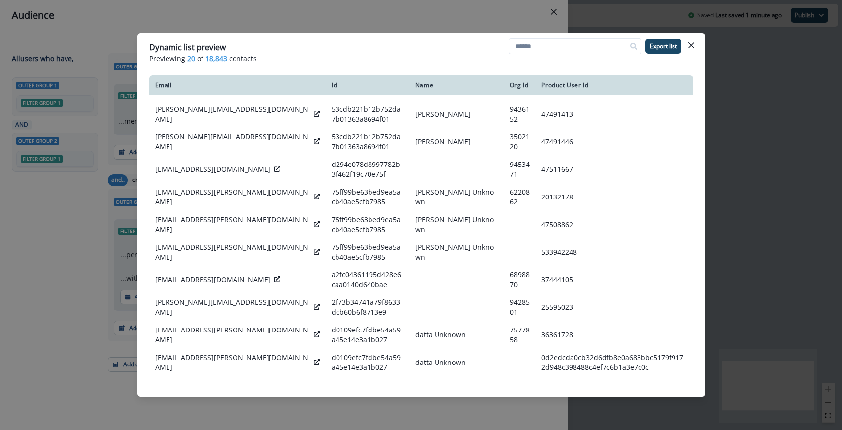
scroll to position [280, 0]
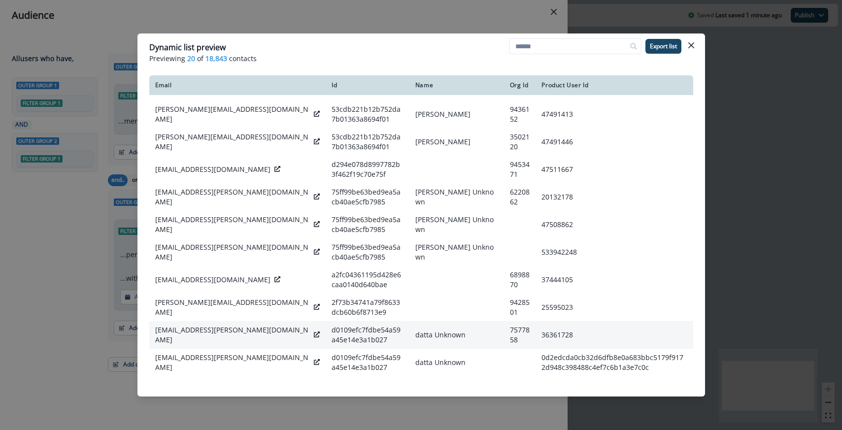
click at [314, 331] on icon at bounding box center [317, 334] width 6 height 6
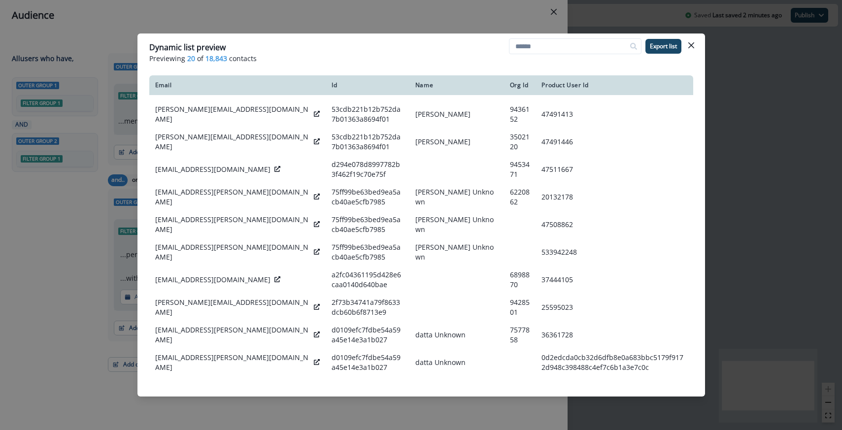
click at [97, 76] on div "Dynamic list preview Previewing 20 of 18,843 contacts Export list Email Id Name…" at bounding box center [421, 215] width 842 height 430
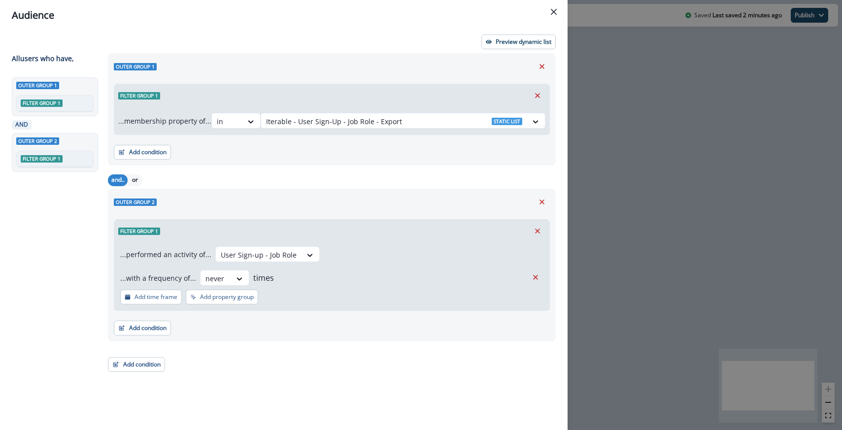
click at [621, 157] on div "Audience Preview dynamic list All user s who have, Outer group 1 Filter group 1…" at bounding box center [421, 215] width 842 height 430
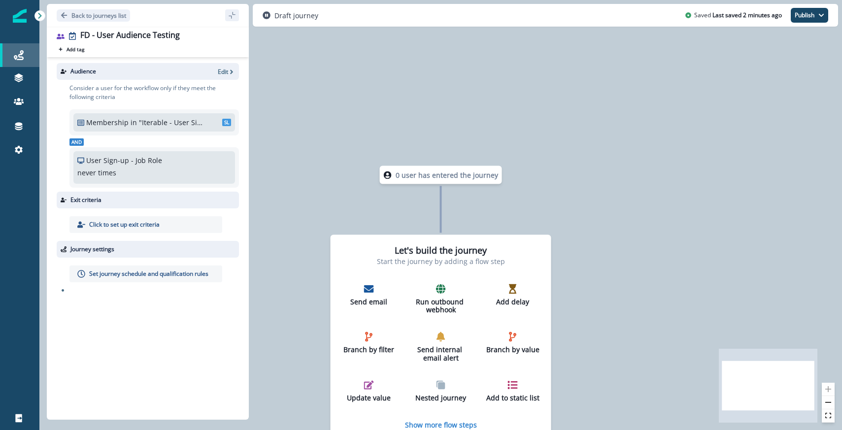
click at [23, 59] on icon at bounding box center [19, 55] width 10 height 10
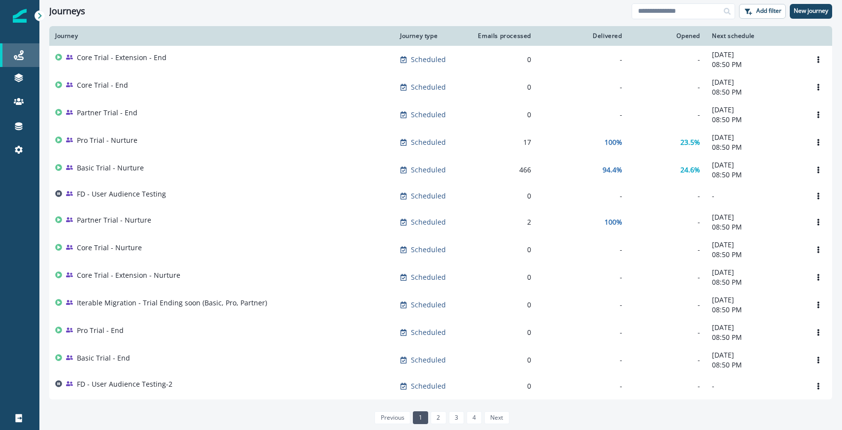
click at [24, 51] on div "Journeys" at bounding box center [20, 55] width 32 height 12
click at [665, 16] on input at bounding box center [682, 11] width 103 height 16
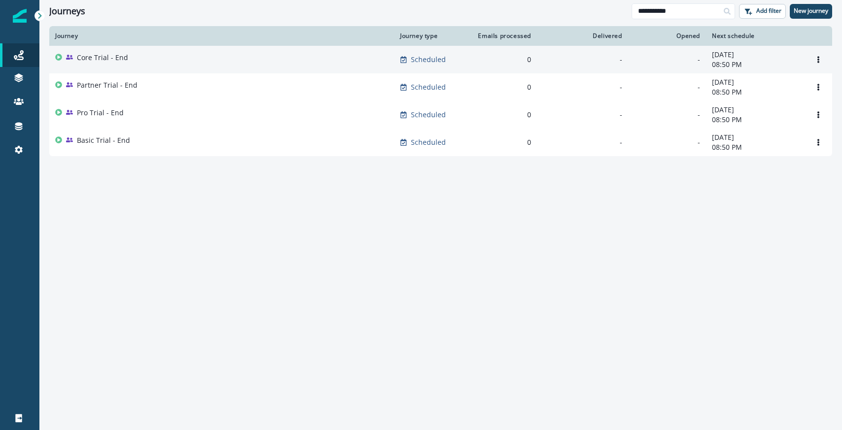
type input "**********"
click at [152, 63] on div "Core Trial - End" at bounding box center [221, 60] width 333 height 14
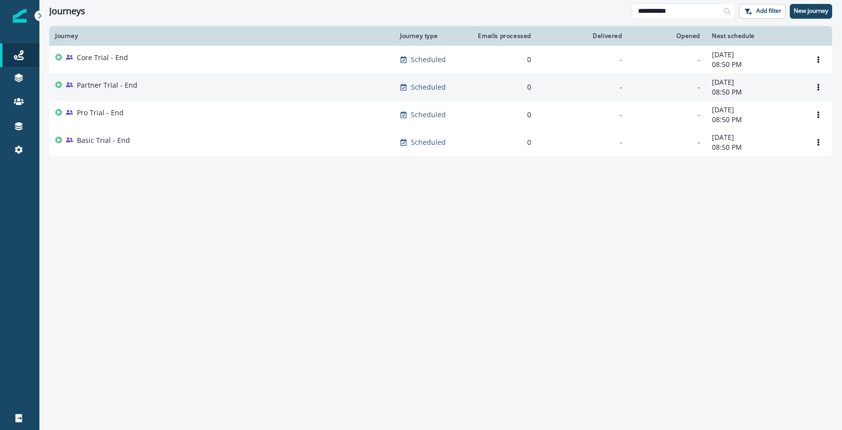
click at [147, 81] on div "Partner Trial - End" at bounding box center [221, 87] width 333 height 14
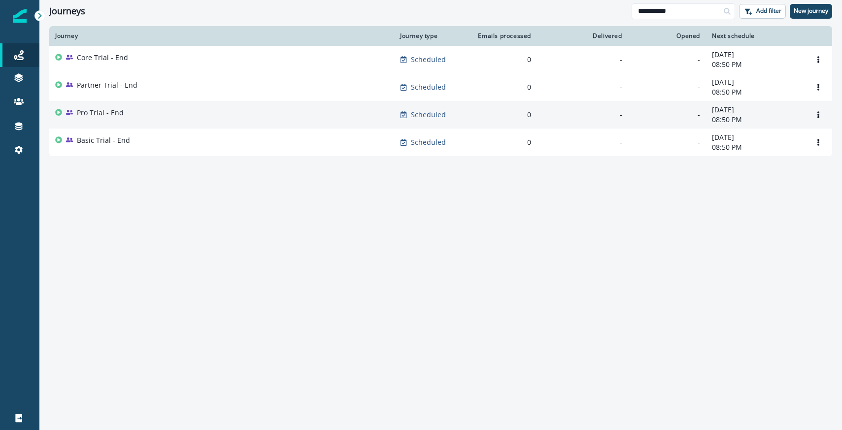
click at [138, 109] on div "Pro Trial - End" at bounding box center [221, 115] width 333 height 14
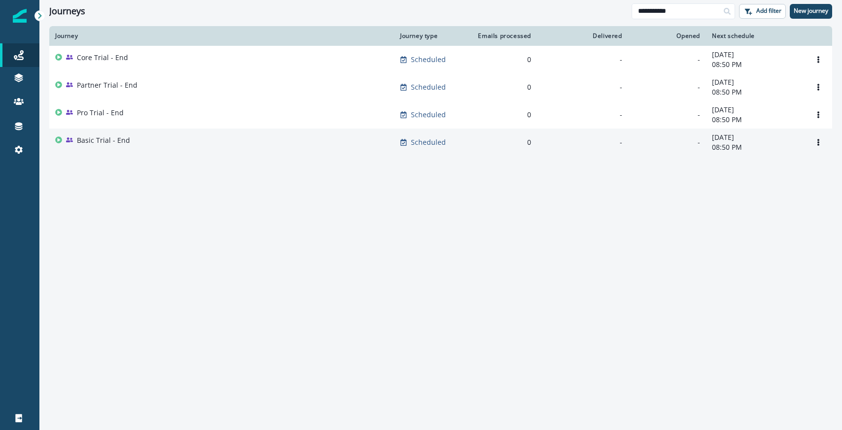
click at [135, 130] on td "Basic Trial - End" at bounding box center [221, 143] width 345 height 28
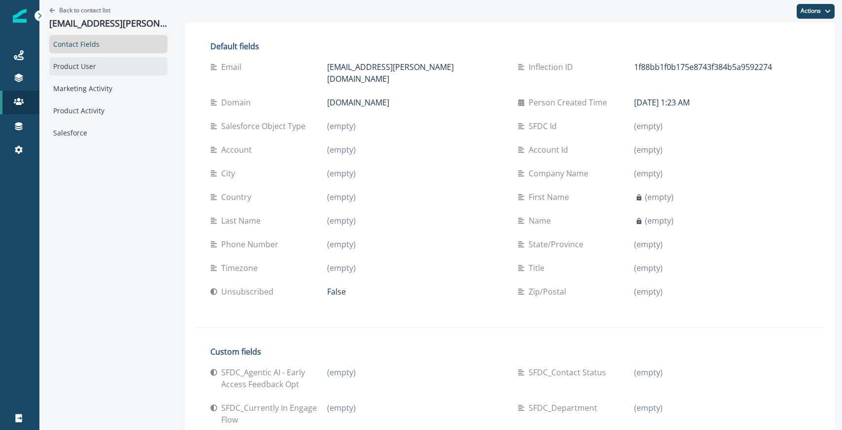
click at [81, 69] on div "Product User" at bounding box center [108, 66] width 118 height 18
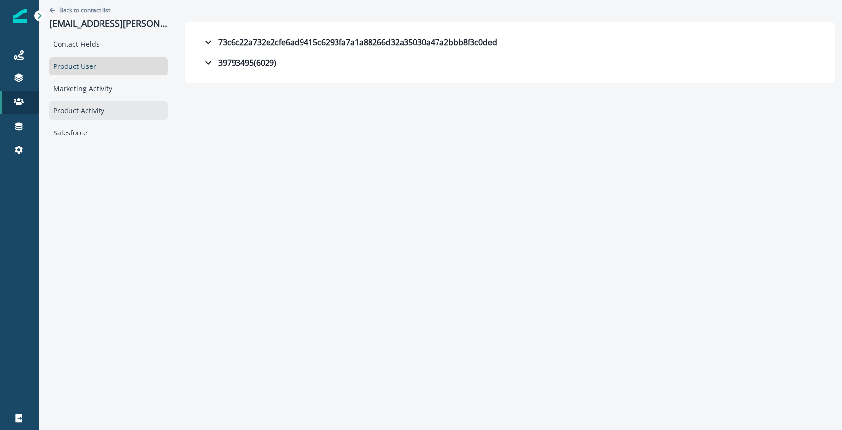
click at [87, 112] on div "Product Activity" at bounding box center [108, 110] width 118 height 18
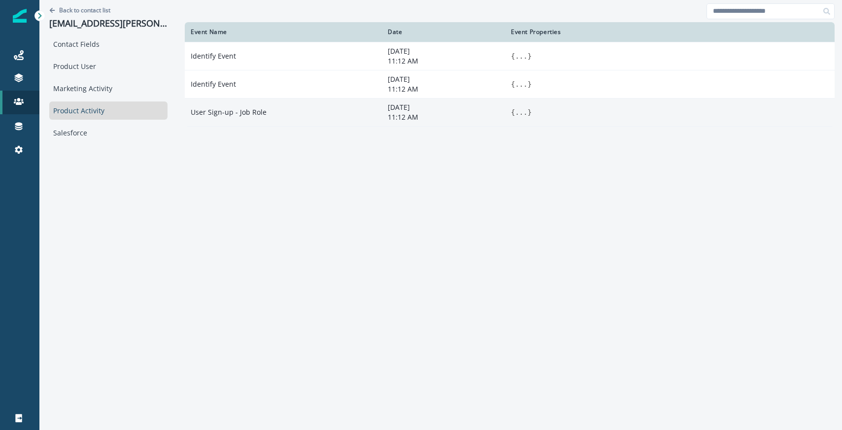
click at [401, 117] on p "11:12 AM" at bounding box center [443, 117] width 111 height 10
click at [401, 119] on p "11:12 AM" at bounding box center [443, 117] width 111 height 10
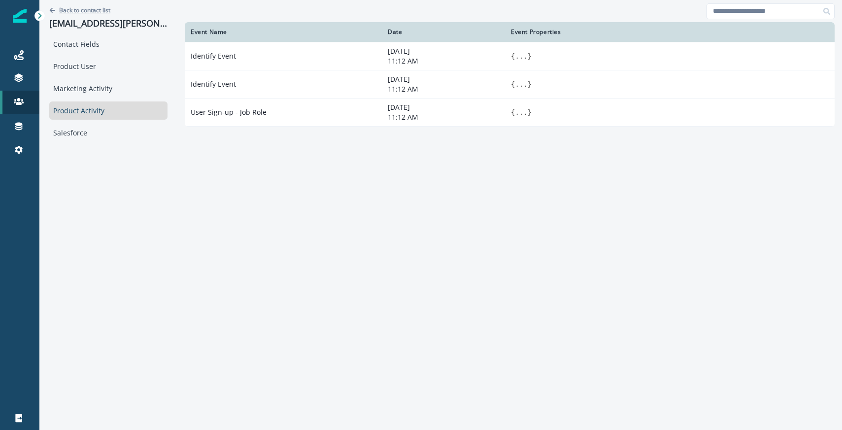
click at [82, 7] on p "Back to contact list" at bounding box center [84, 10] width 51 height 8
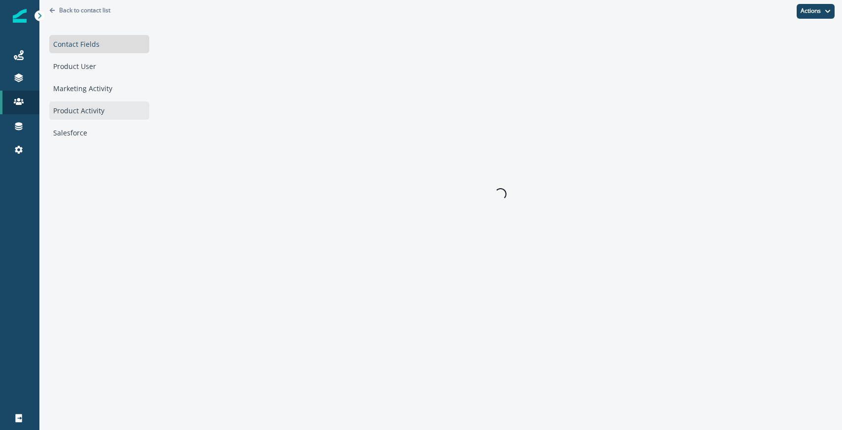
click at [81, 101] on div "Product Activity" at bounding box center [99, 110] width 100 height 18
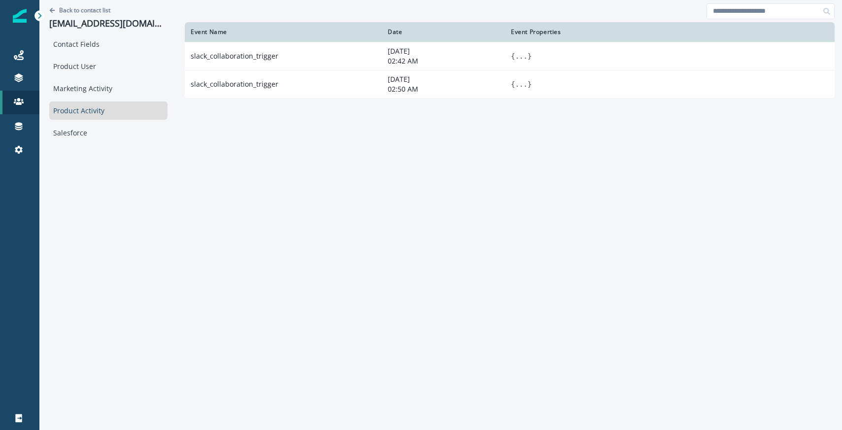
click at [339, 154] on div "Event Name Date Event Properties slack_collaboration_trigger [DATE] 02:42 AM { …" at bounding box center [510, 224] width 650 height 405
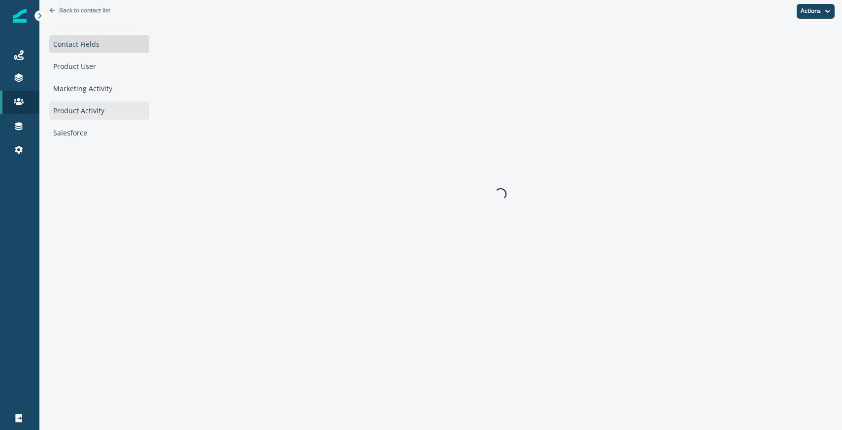
click at [79, 107] on div "Product Activity" at bounding box center [99, 110] width 100 height 18
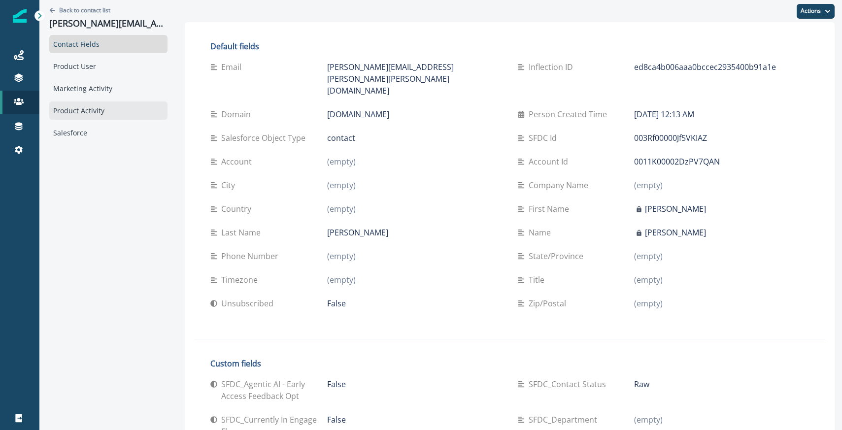
click at [111, 113] on div "Product Activity" at bounding box center [108, 110] width 118 height 18
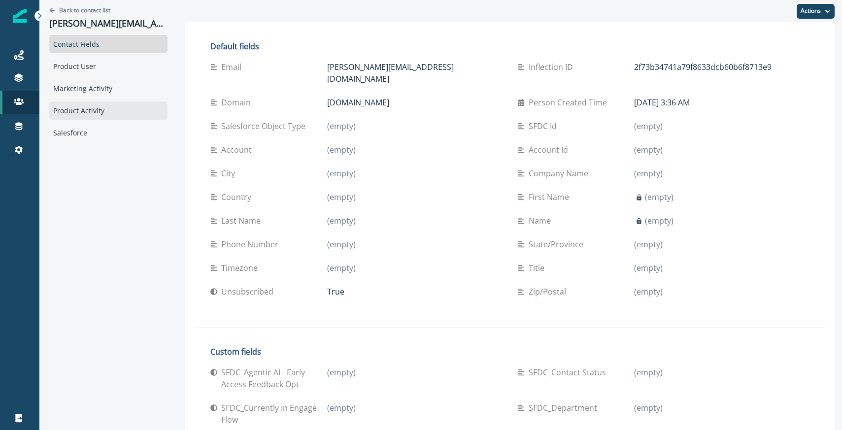
click at [107, 115] on div "Product Activity" at bounding box center [108, 110] width 118 height 18
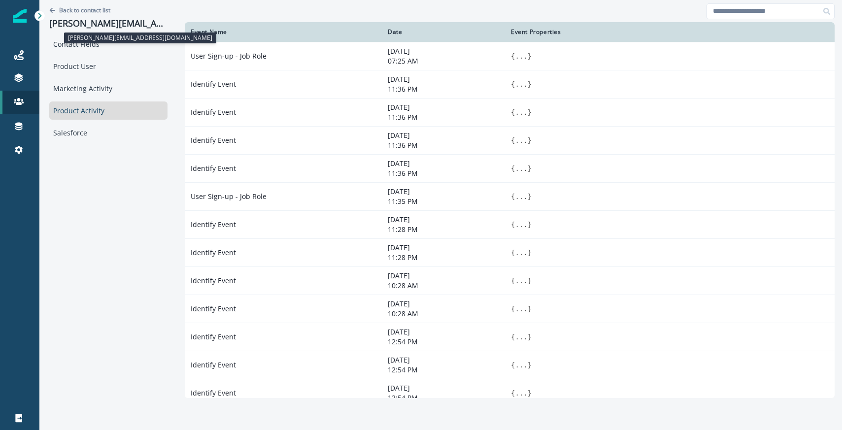
click at [125, 21] on p "luca.damelio@outlook.com" at bounding box center [108, 23] width 118 height 11
copy p "luca.damelio@outlook.com"
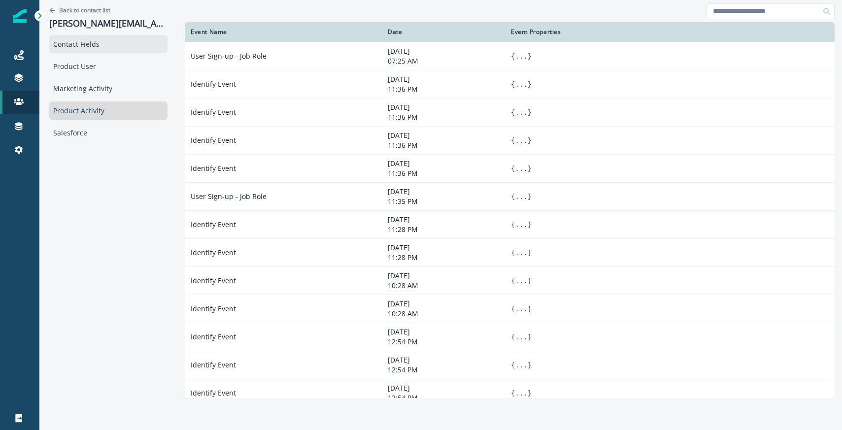
click at [145, 35] on div "Contact Fields" at bounding box center [108, 44] width 118 height 18
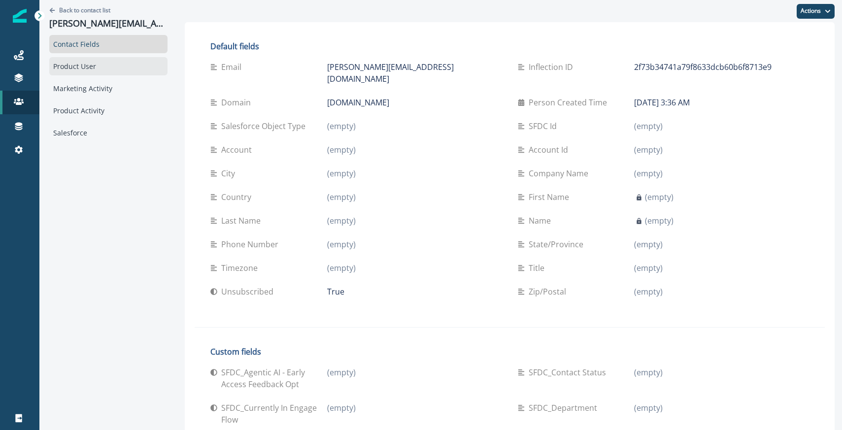
click at [108, 61] on div "Product User" at bounding box center [108, 66] width 118 height 18
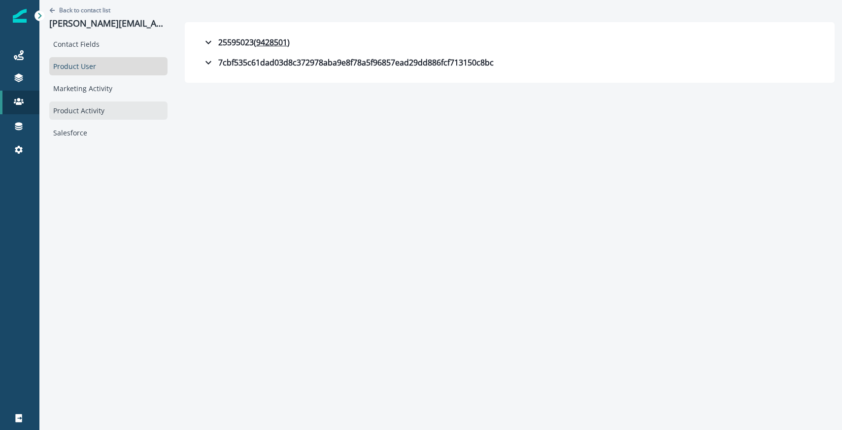
click at [118, 107] on div "Product Activity" at bounding box center [108, 110] width 118 height 18
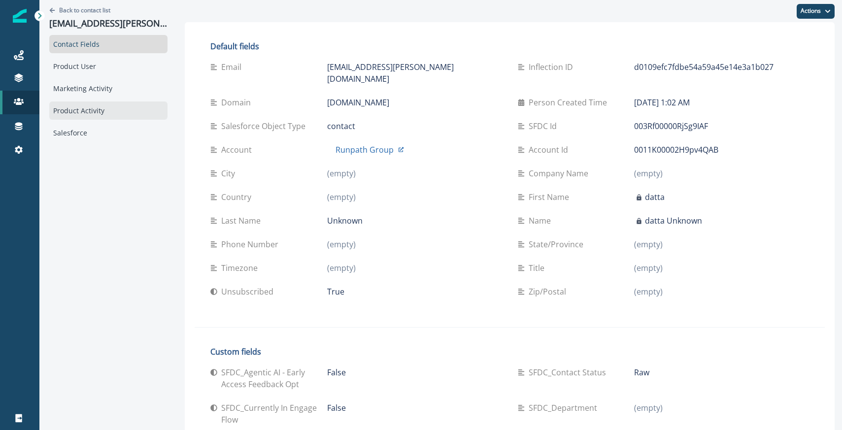
click at [82, 102] on div "Product Activity" at bounding box center [108, 110] width 118 height 18
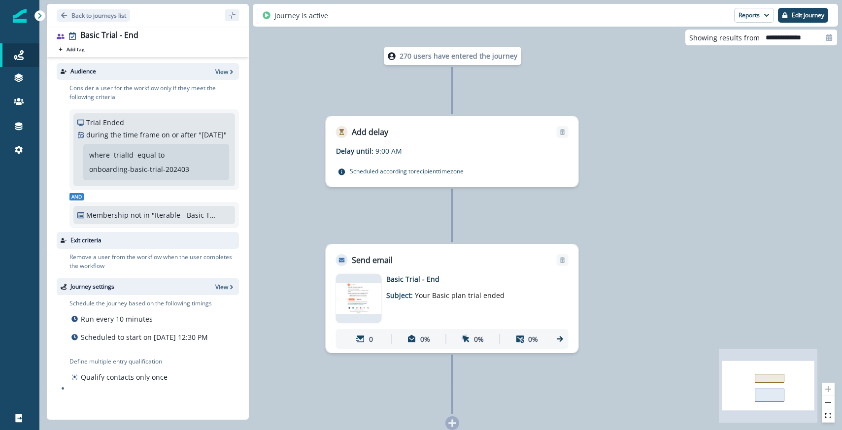
scroll to position [1, 0]
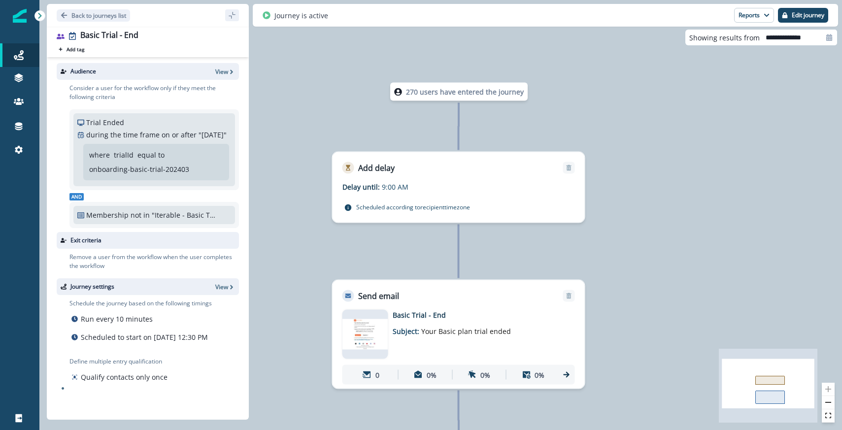
click at [444, 89] on p "270 users have entered the journey" at bounding box center [465, 92] width 118 height 10
click at [739, 17] on button "Reports" at bounding box center [754, 15] width 40 height 15
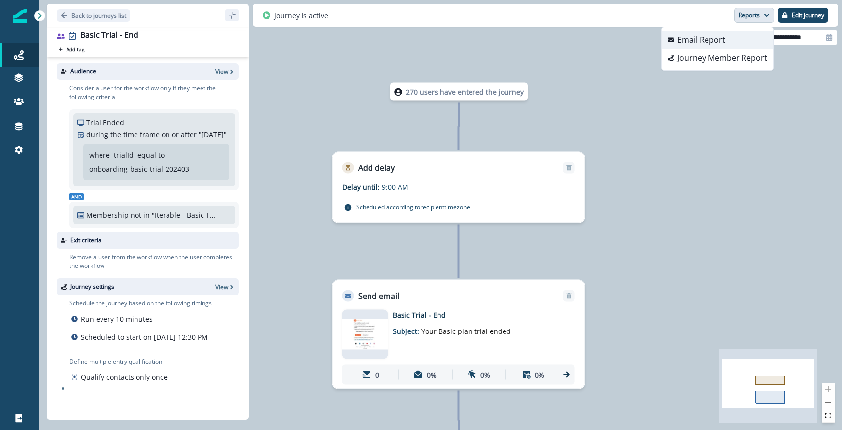
click at [713, 35] on p "Email Report" at bounding box center [701, 40] width 48 height 12
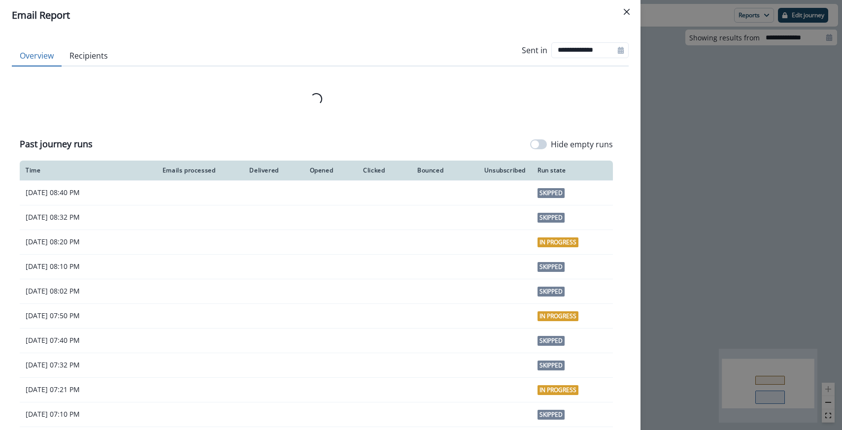
click at [733, 45] on div "**********" at bounding box center [421, 215] width 842 height 430
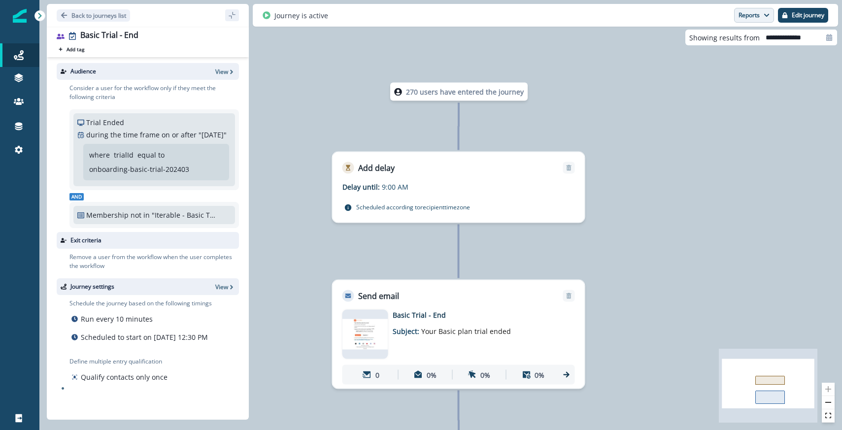
click at [744, 18] on button "Reports" at bounding box center [754, 15] width 40 height 15
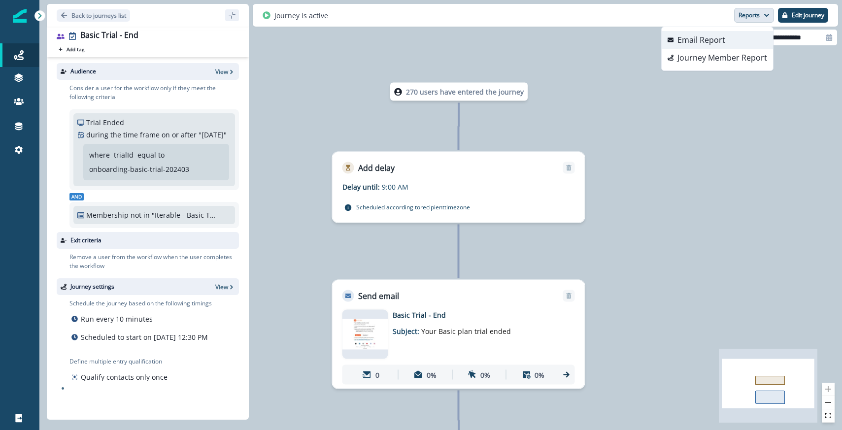
click at [697, 39] on p "Email Report" at bounding box center [701, 40] width 48 height 12
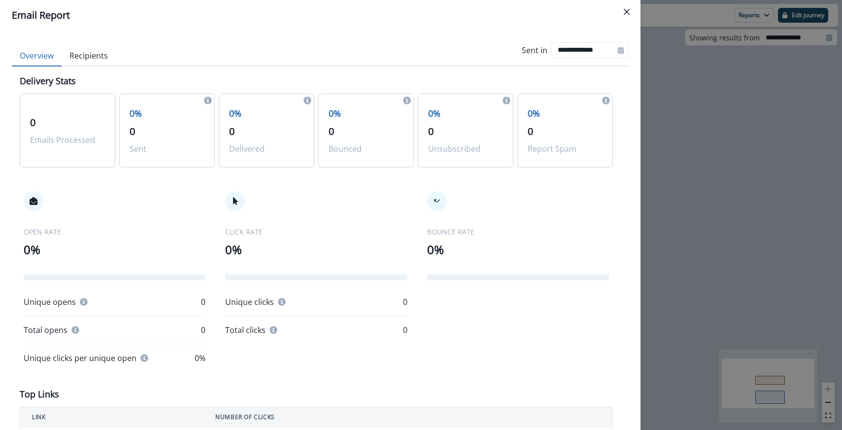
click at [718, 174] on div "**********" at bounding box center [421, 215] width 842 height 430
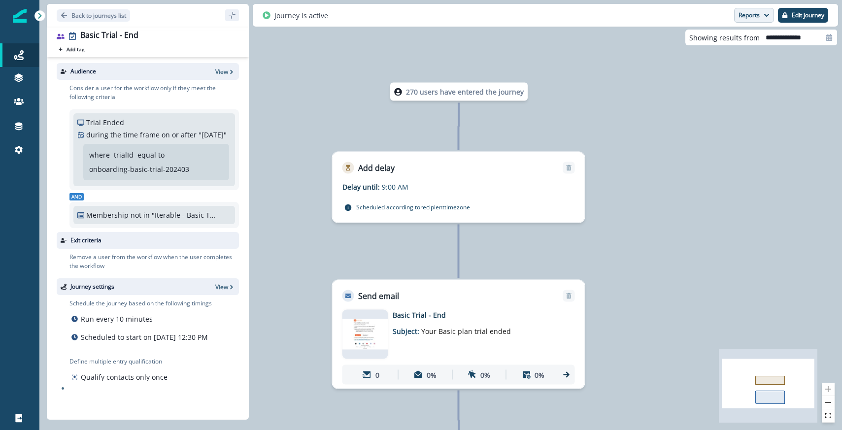
click at [746, 19] on button "Reports" at bounding box center [754, 15] width 40 height 15
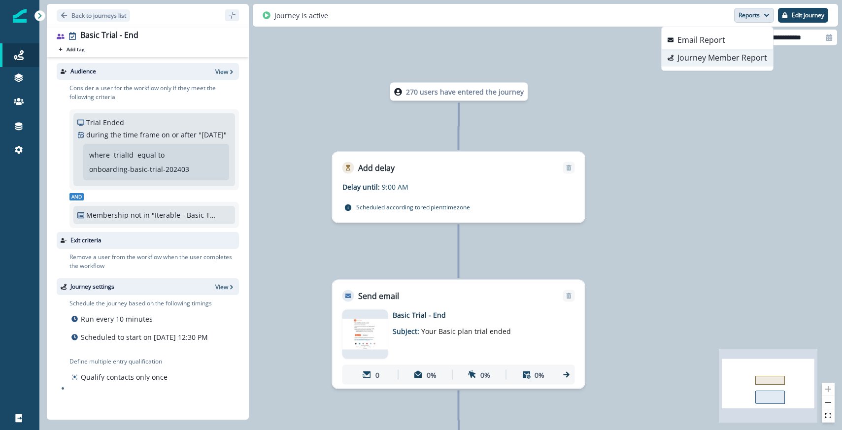
click at [727, 60] on p "Journey Member Report" at bounding box center [722, 58] width 90 height 12
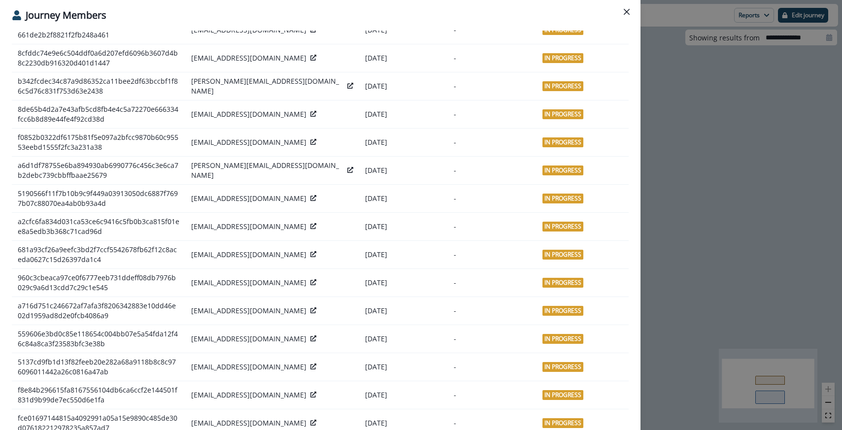
scroll to position [571, 0]
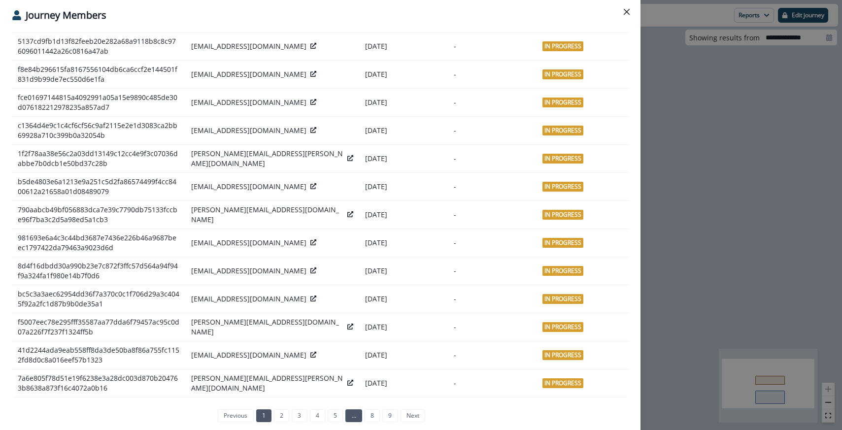
click at [353, 417] on link "..." at bounding box center [353, 415] width 16 height 13
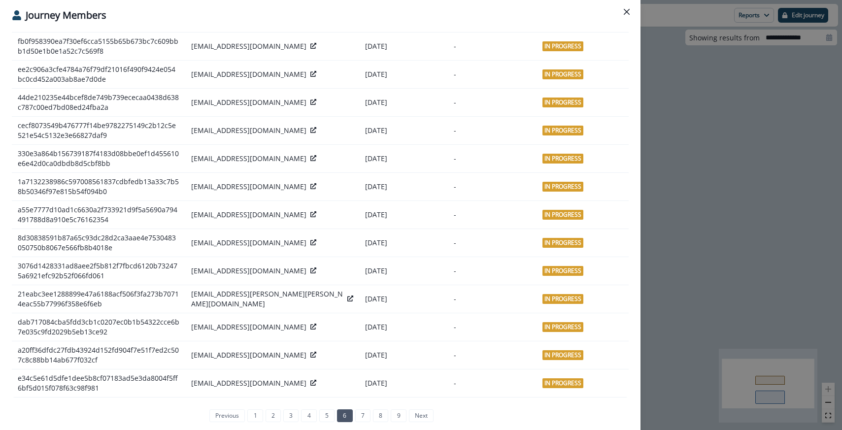
scroll to position [0, 0]
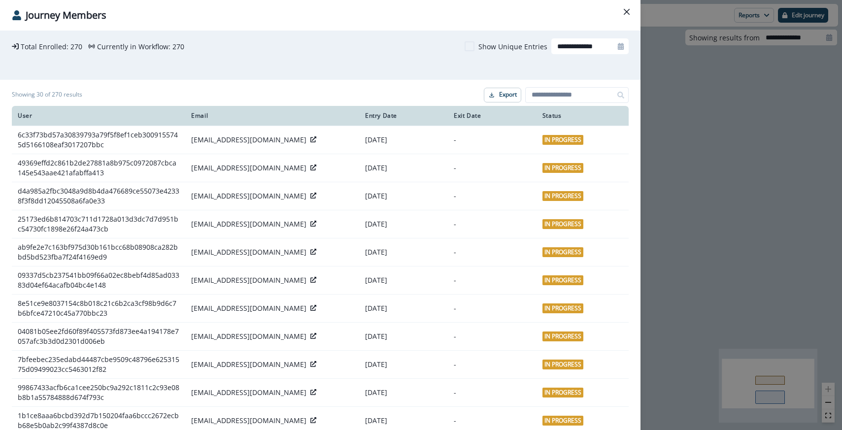
click at [682, 166] on div "**********" at bounding box center [421, 215] width 842 height 430
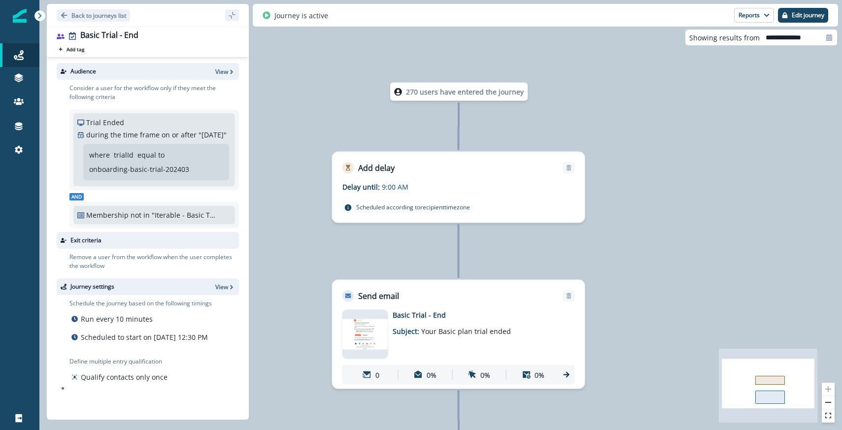
click at [393, 143] on div "270 users have entered the journey Add delay Delay until: 9:00 AM Delay details…" at bounding box center [440, 215] width 802 height 430
